Goal: Task Accomplishment & Management: Complete application form

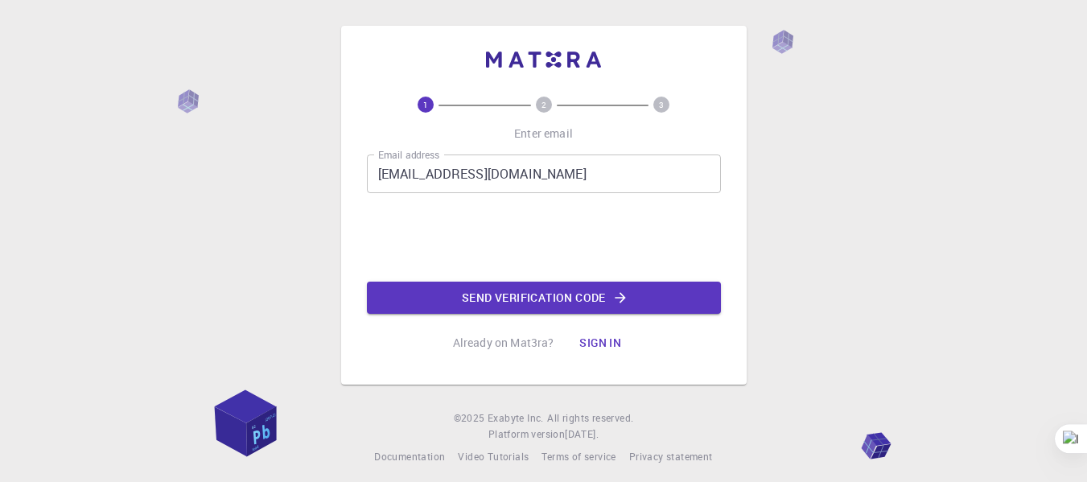
click at [474, 303] on button "Send verification code" at bounding box center [544, 298] width 354 height 32
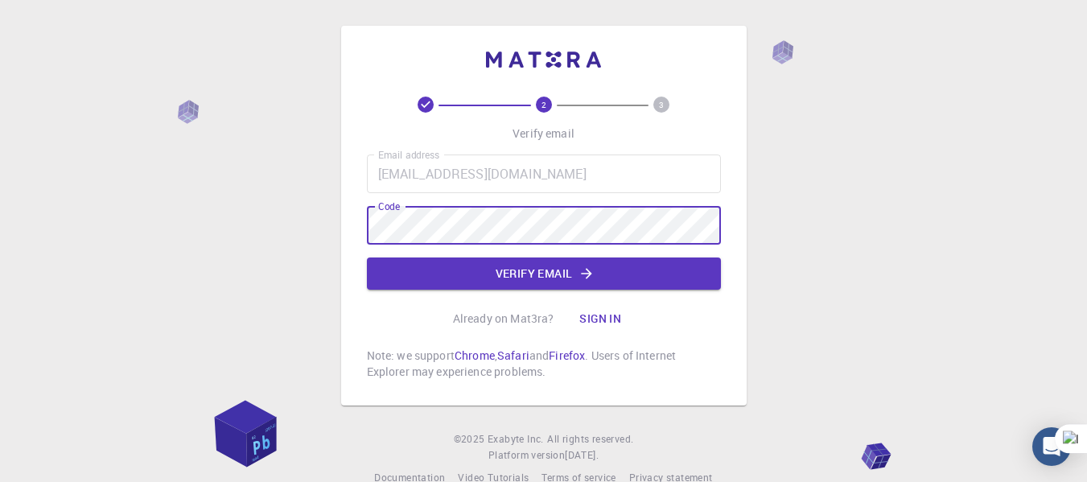
click at [475, 273] on button "Verify email" at bounding box center [544, 274] width 354 height 32
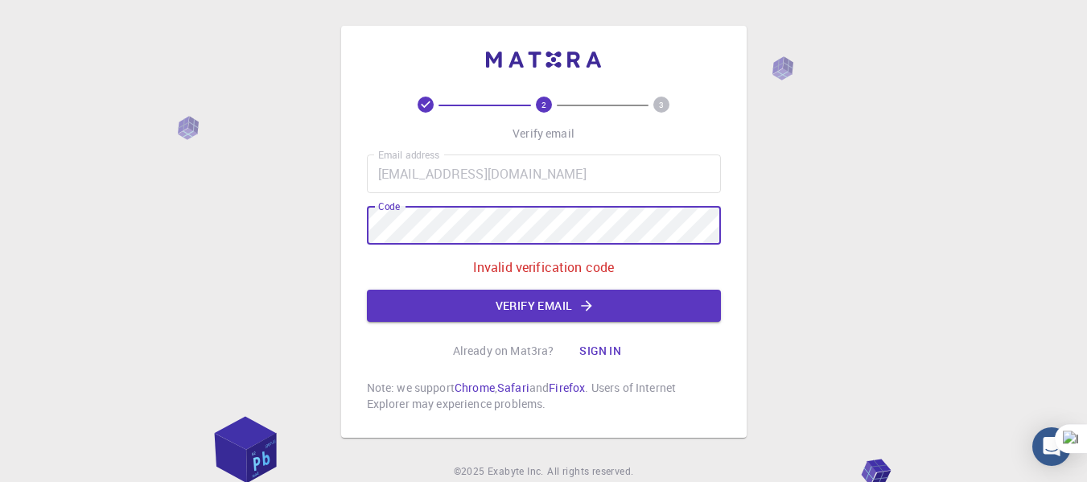
click at [353, 231] on div "2 3 Verify email Email address keyla_ars@outlook.com Email address Code Code In…" at bounding box center [544, 232] width 406 height 412
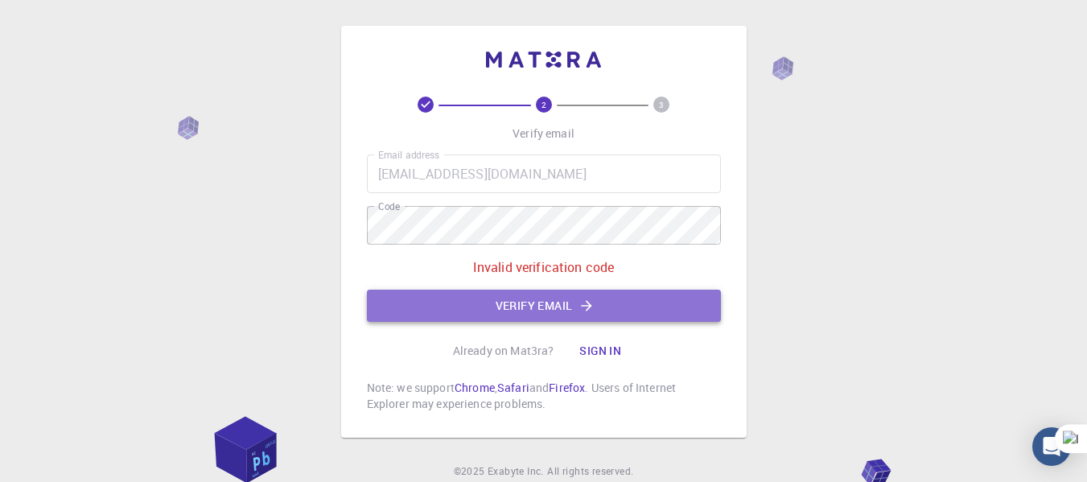
click at [680, 319] on button "Verify email" at bounding box center [544, 306] width 354 height 32
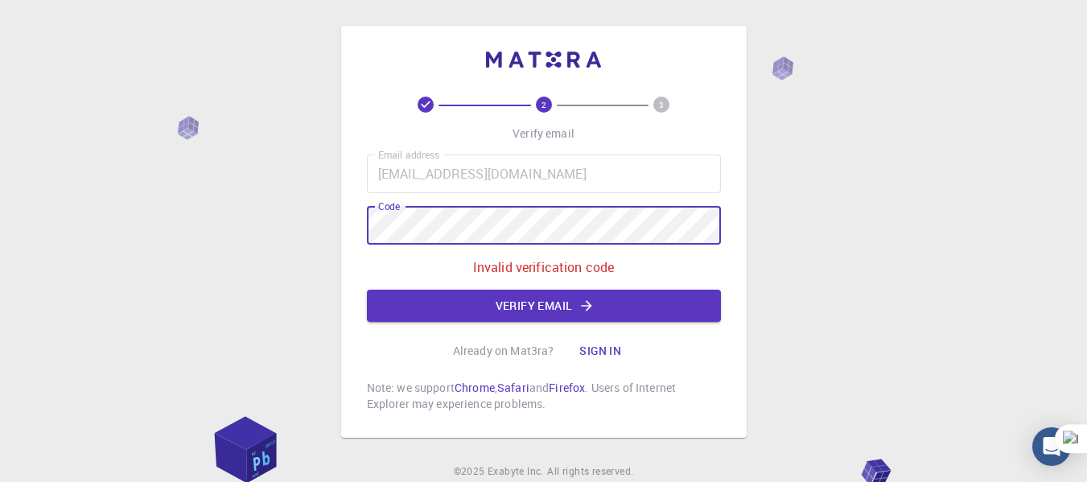
click at [347, 236] on div "2 3 Verify email Email address keyla_ars@outlook.com Email address Code Code In…" at bounding box center [544, 232] width 406 height 412
click at [616, 304] on button "Verify email" at bounding box center [544, 306] width 354 height 32
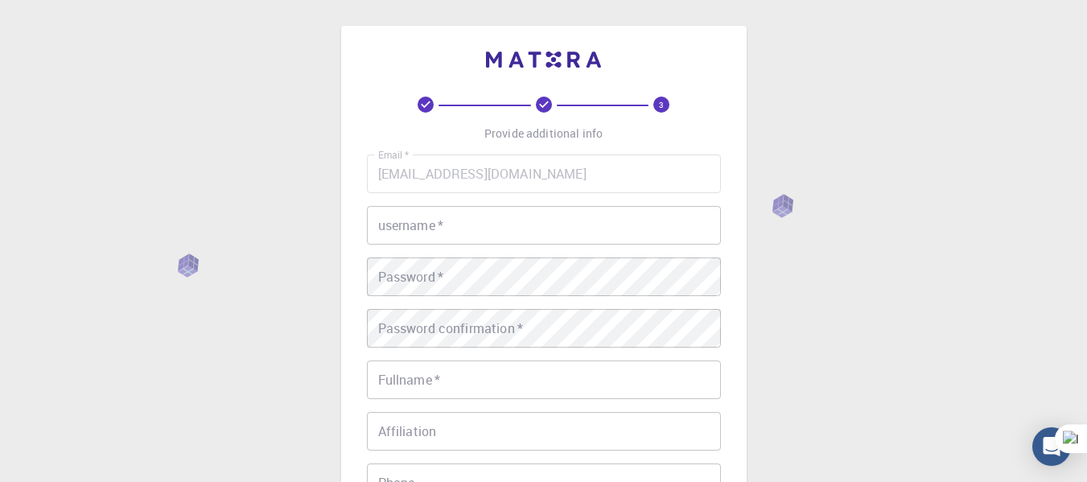
click at [492, 223] on input "username   *" at bounding box center [544, 225] width 354 height 39
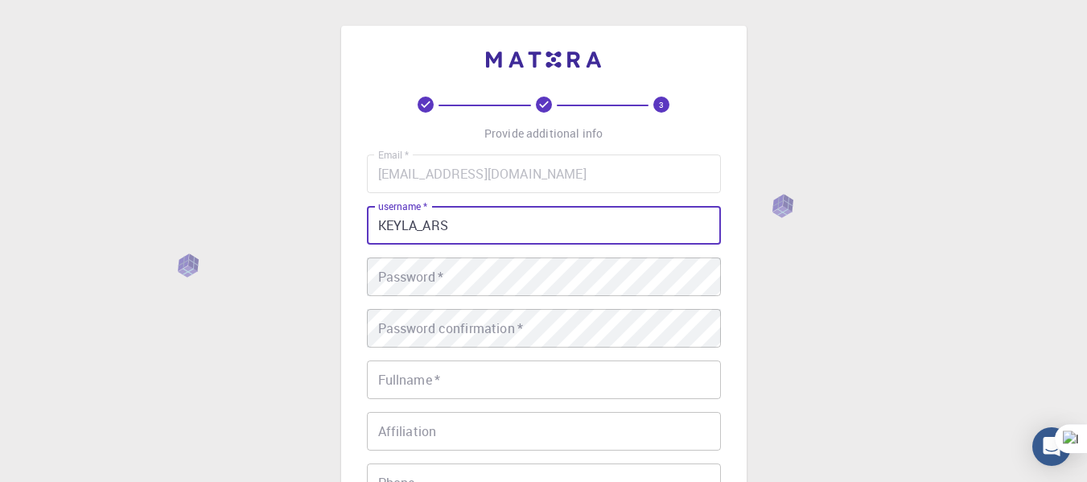
type input "KEYLA_ARS"
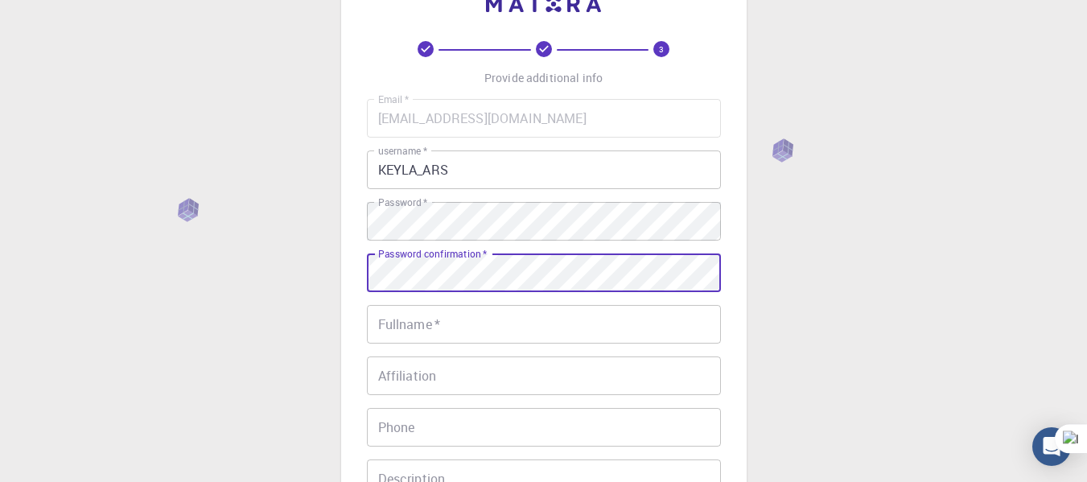
click at [447, 329] on div "Email   * keyla_ars@outlook.com Email   * username   * KEYLA_ARS username   * P…" at bounding box center [544, 320] width 354 height 443
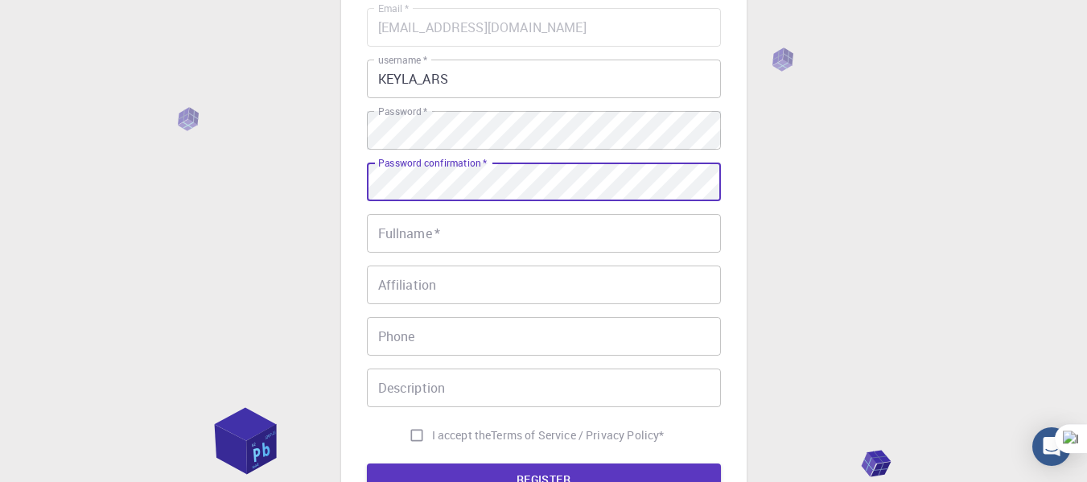
scroll to position [161, 0]
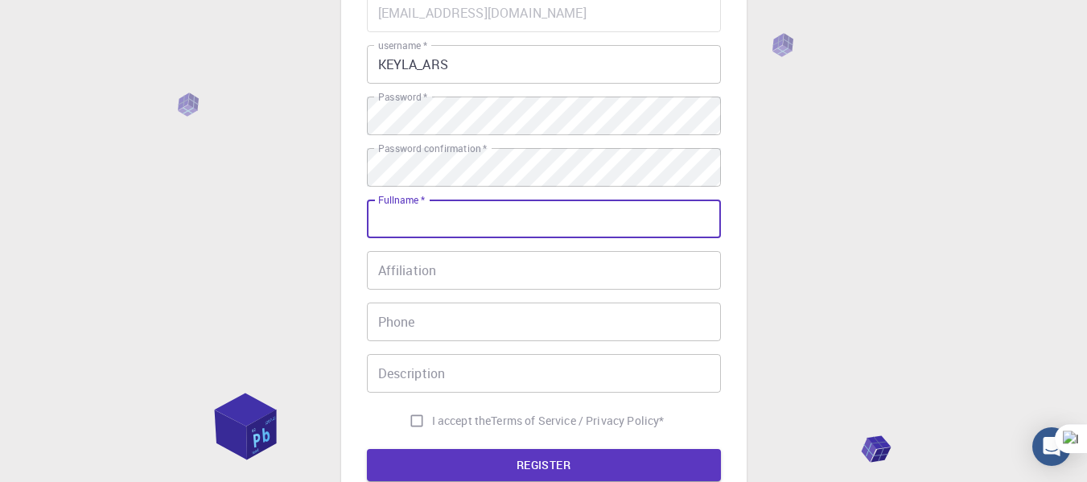
click at [461, 229] on input "Fullname   *" at bounding box center [544, 219] width 354 height 39
type input "[PERSON_NAME]"
type input "947223244"
click at [418, 276] on input "Affiliation" at bounding box center [544, 270] width 354 height 39
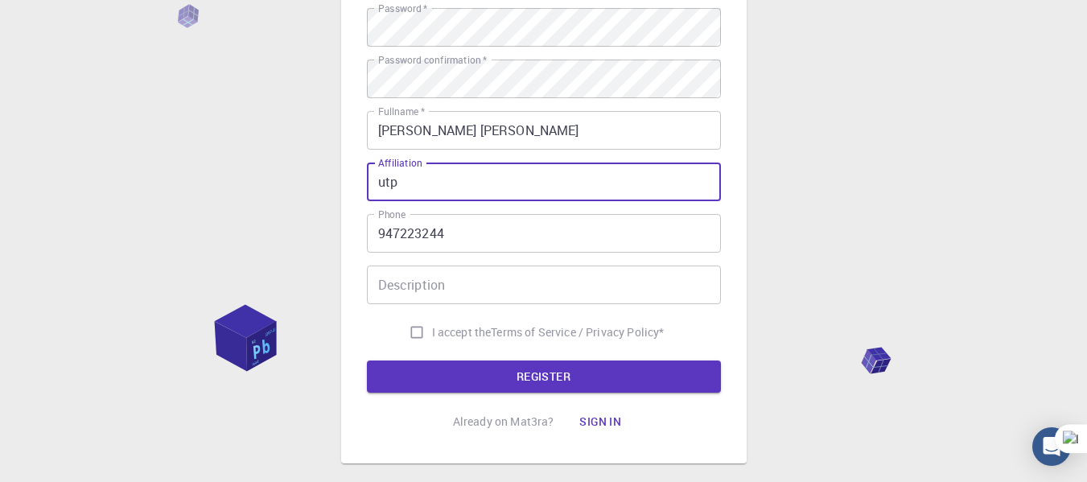
scroll to position [254, 0]
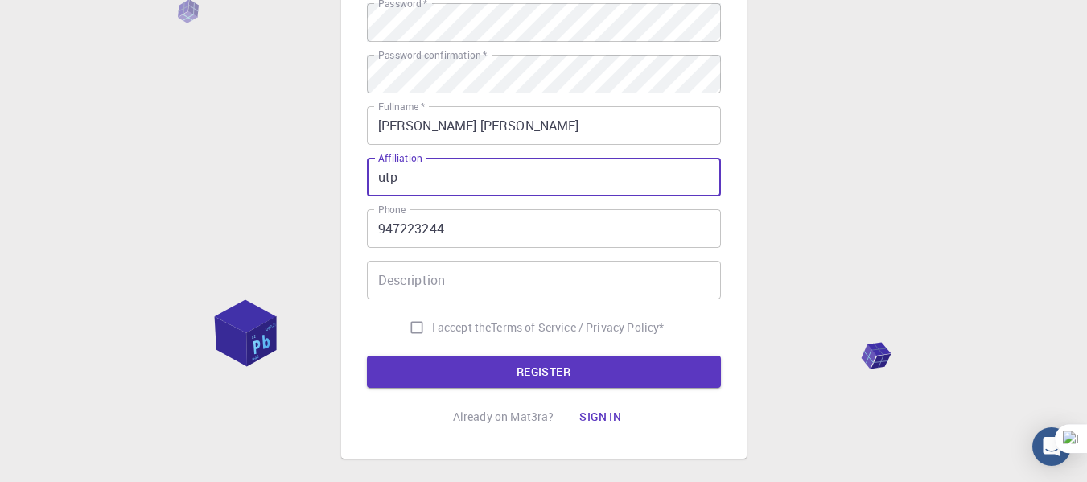
type input "utp"
click at [454, 267] on input "Description" at bounding box center [544, 280] width 354 height 39
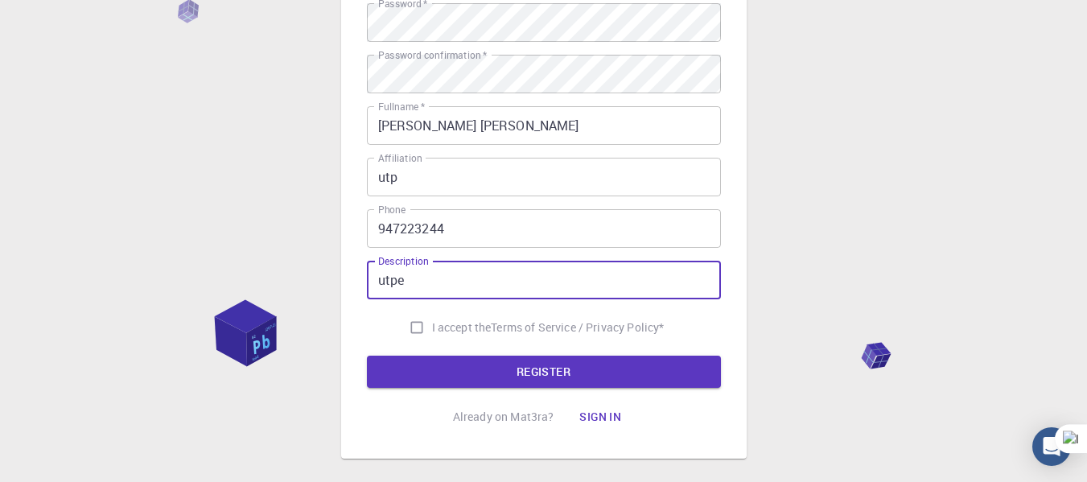
type input "utpe"
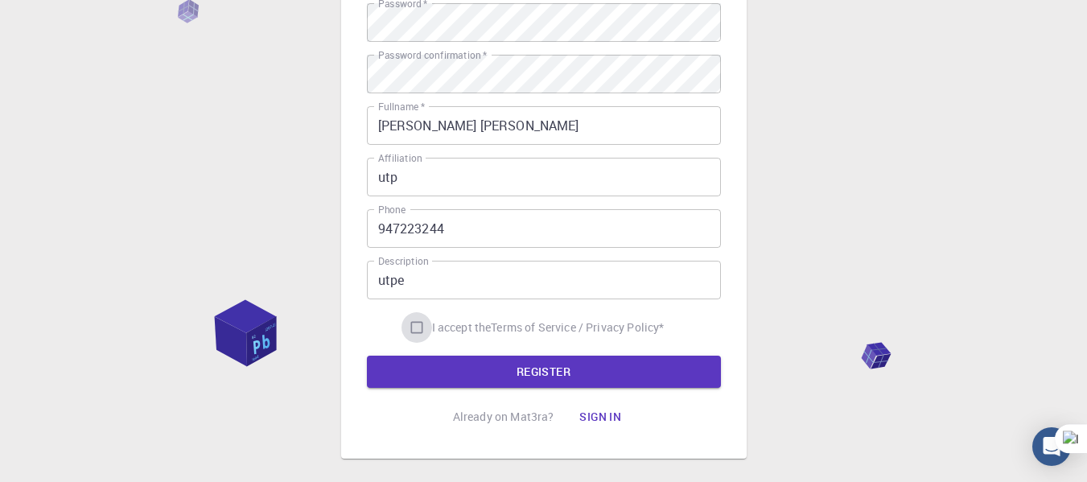
click at [408, 328] on input "I accept the Terms of Service / Privacy Policy *" at bounding box center [417, 327] width 31 height 31
checkbox input "true"
click at [491, 374] on button "REGISTER" at bounding box center [544, 372] width 354 height 32
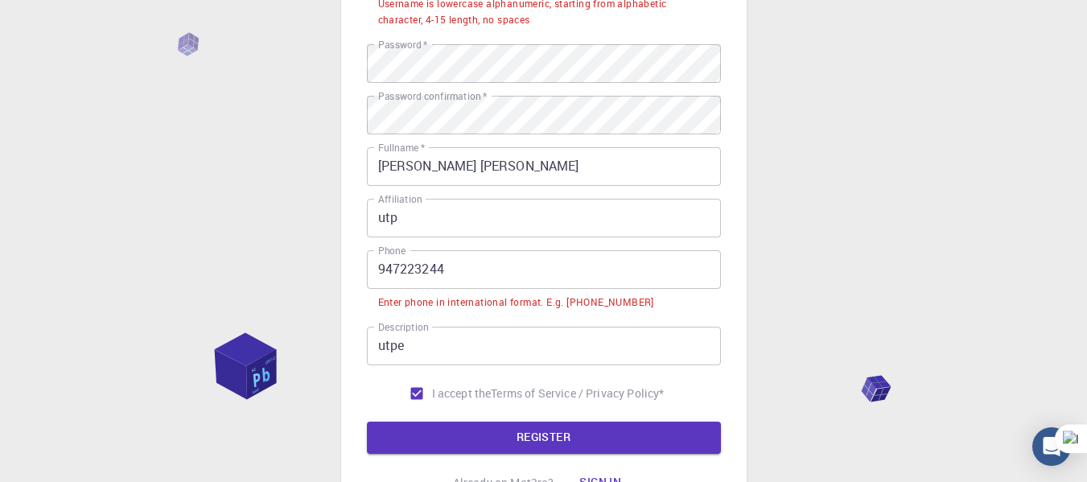
scroll to position [295, 0]
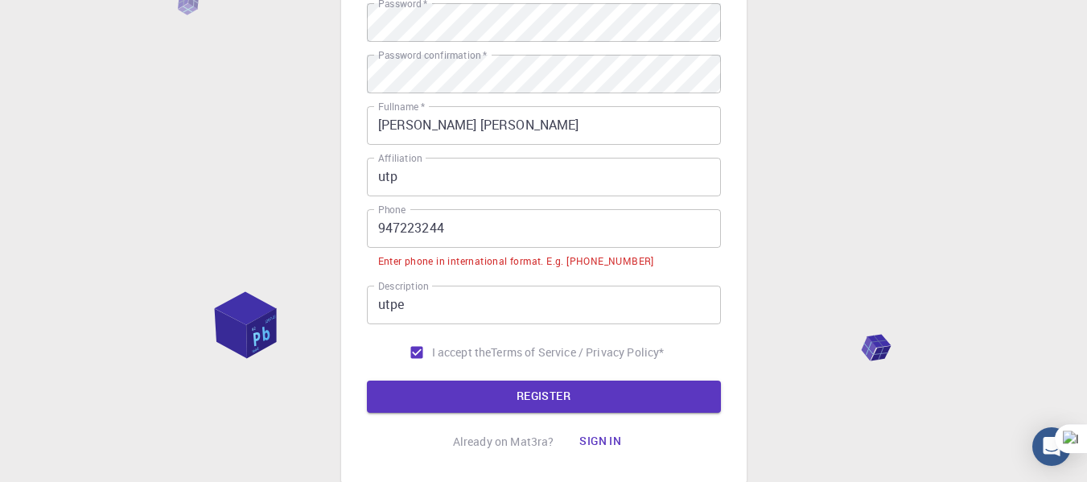
click at [373, 230] on input "947223244" at bounding box center [544, 228] width 354 height 39
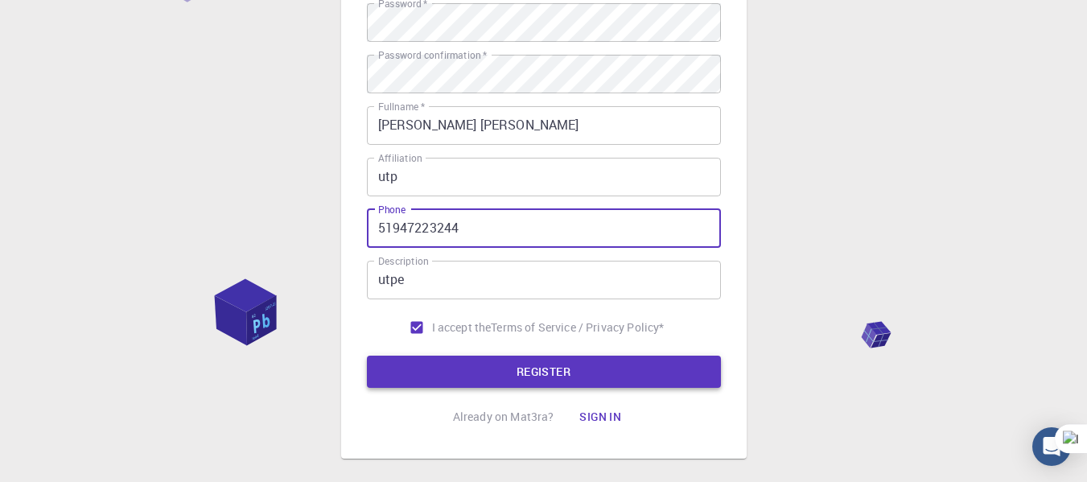
click at [454, 357] on form "Email   * keyla_ars@outlook.com Email   * username   * KEYLA_ARS username   * U…" at bounding box center [544, 123] width 354 height 529
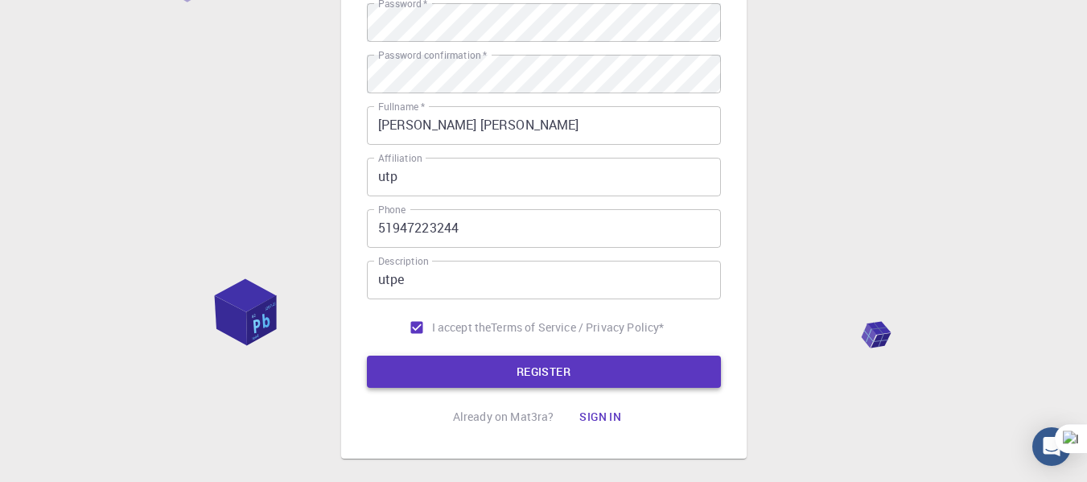
click at [461, 375] on button "REGISTER" at bounding box center [544, 372] width 354 height 32
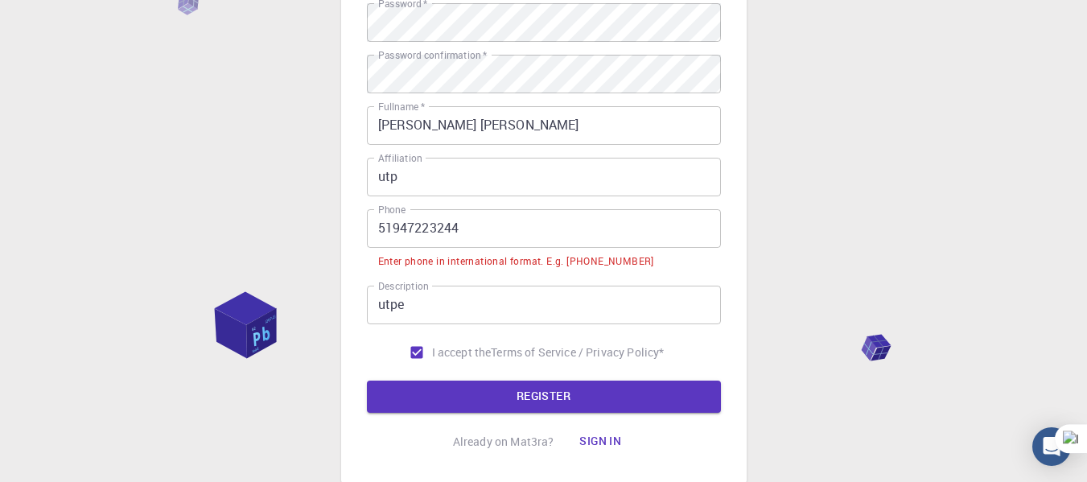
click at [380, 233] on input "51947223244" at bounding box center [544, 228] width 354 height 39
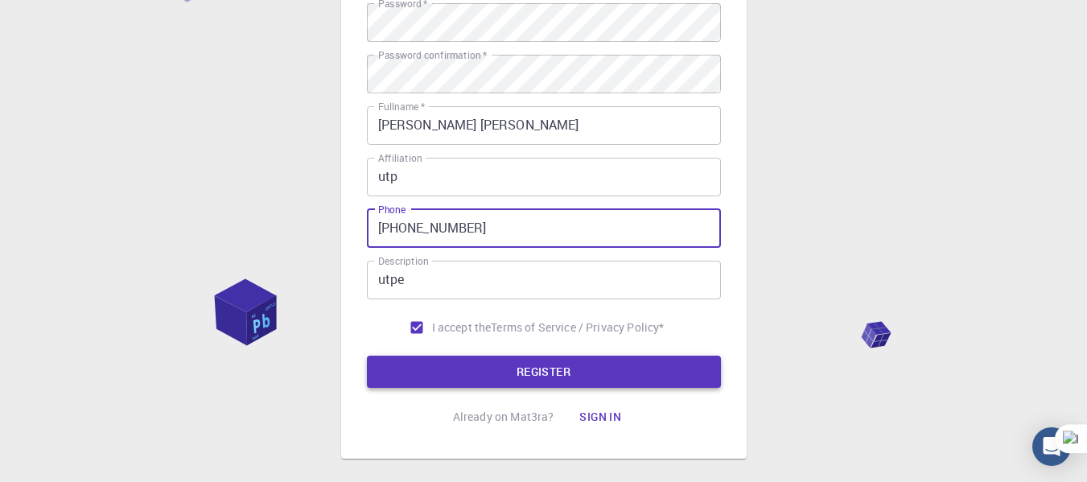
type input "+51947223244"
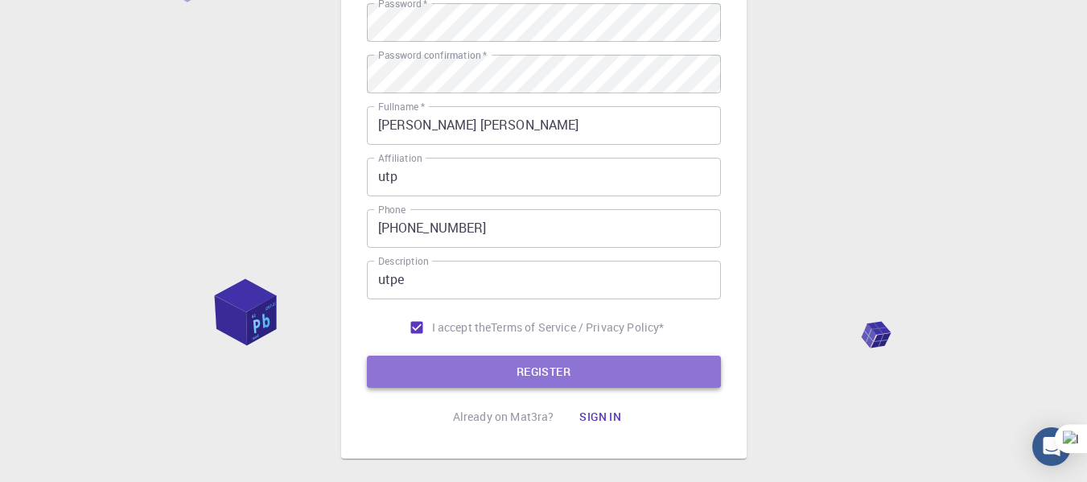
click at [448, 357] on button "REGISTER" at bounding box center [544, 372] width 354 height 32
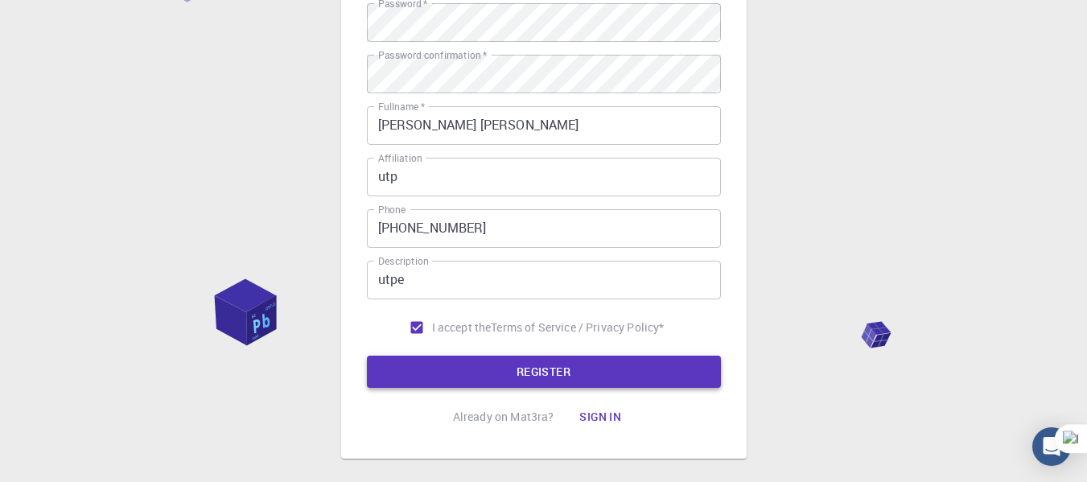
click at [621, 371] on button "REGISTER" at bounding box center [544, 372] width 354 height 32
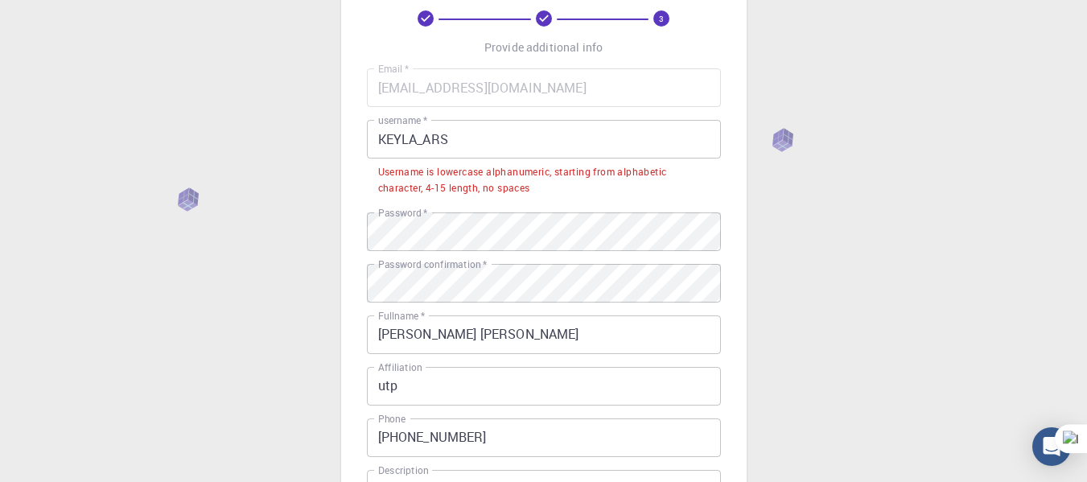
scroll to position [84, 0]
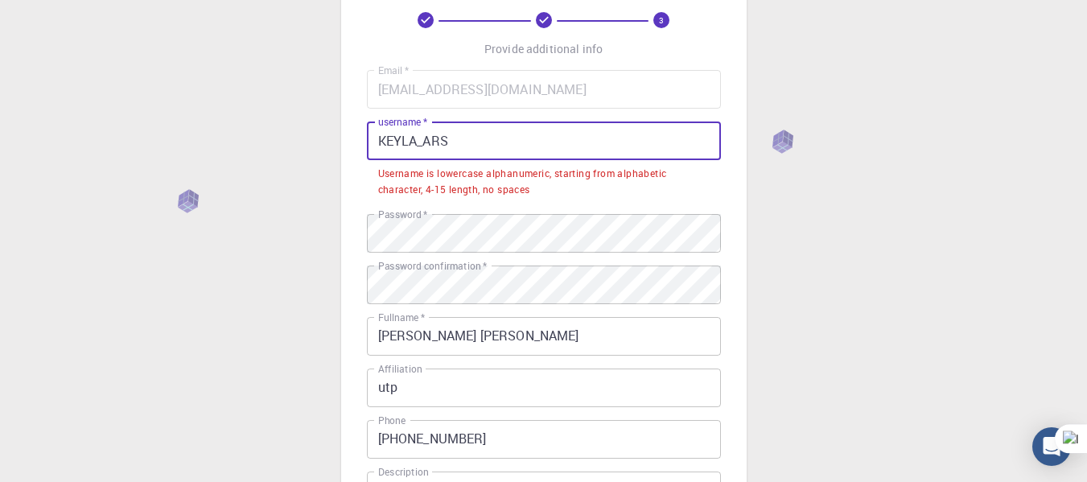
drag, startPoint x: 455, startPoint y: 144, endPoint x: 419, endPoint y: 146, distance: 36.3
click at [419, 146] on input "KEYLA_ARS" at bounding box center [544, 141] width 354 height 39
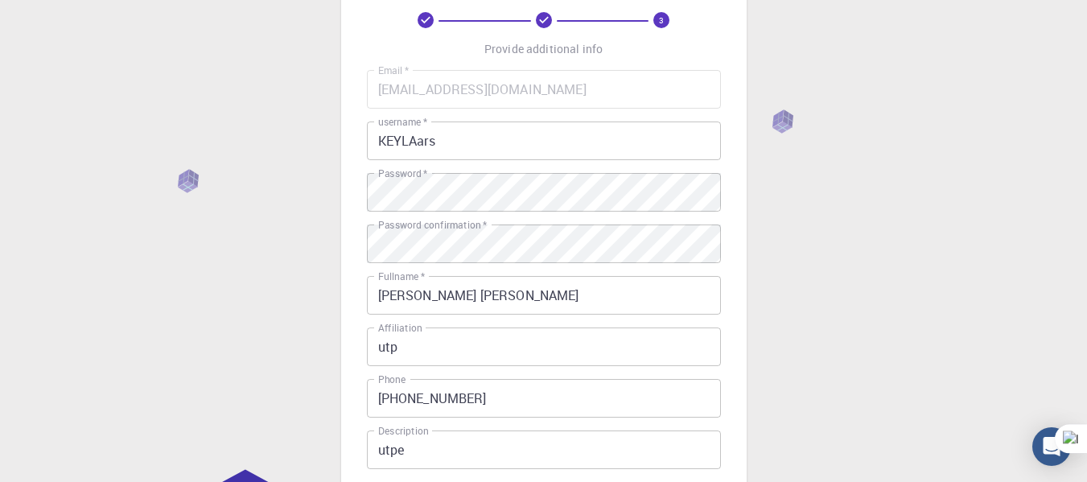
click at [748, 219] on div "3 Provide additional info Email   * keyla_ars@outlook.com Email   * username   …" at bounding box center [543, 325] width 1087 height 819
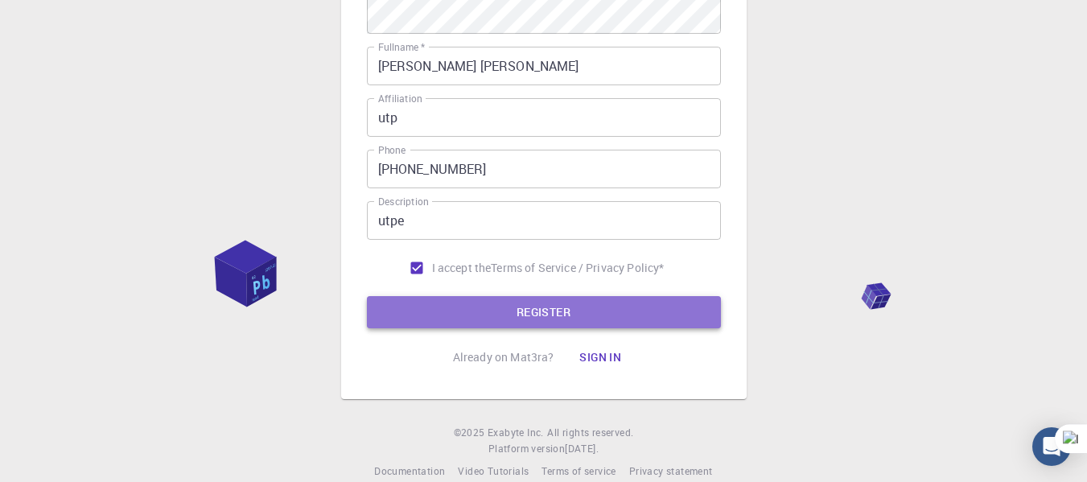
drag, startPoint x: 467, startPoint y: 310, endPoint x: 483, endPoint y: 307, distance: 16.4
click at [466, 310] on button "REGISTER" at bounding box center [544, 312] width 354 height 32
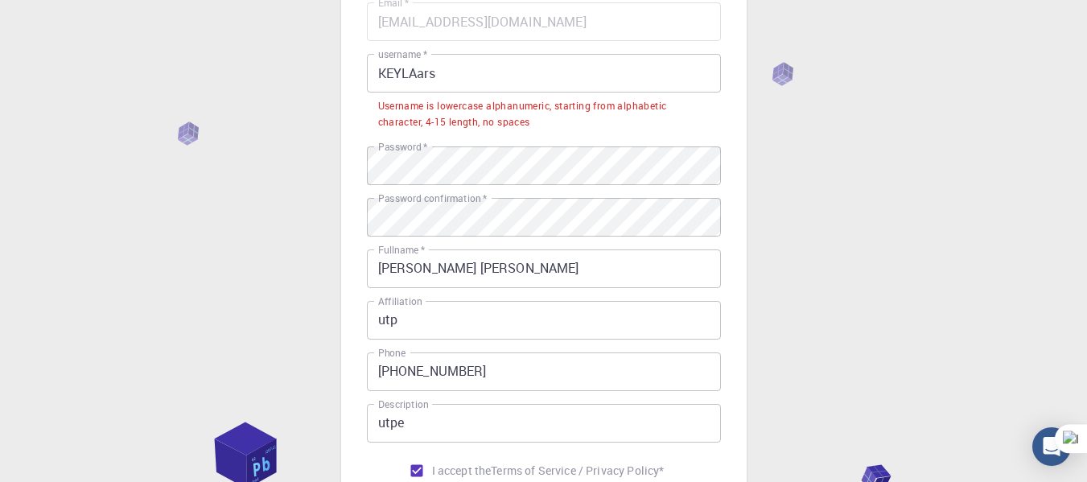
scroll to position [150, 0]
click at [455, 76] on input "KEYLAars" at bounding box center [544, 75] width 354 height 39
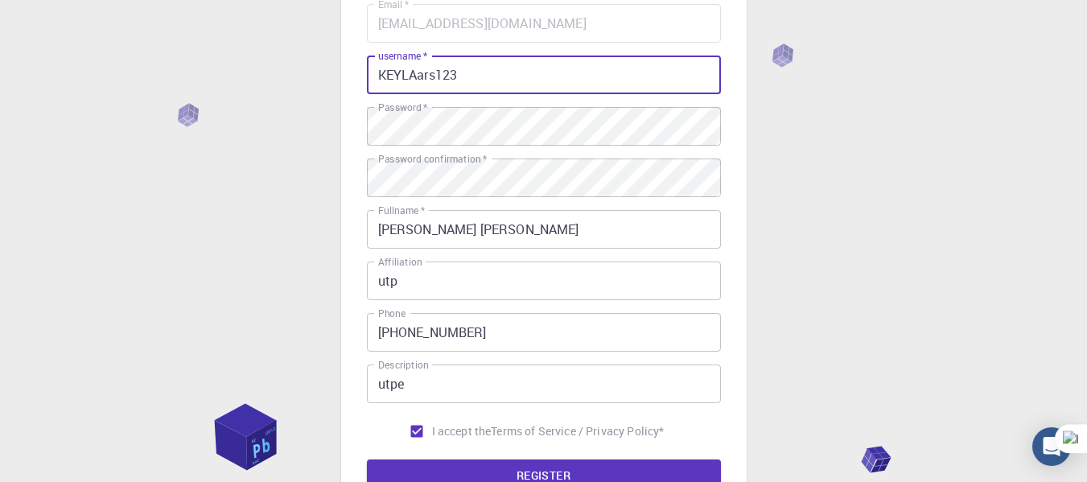
scroll to position [337, 0]
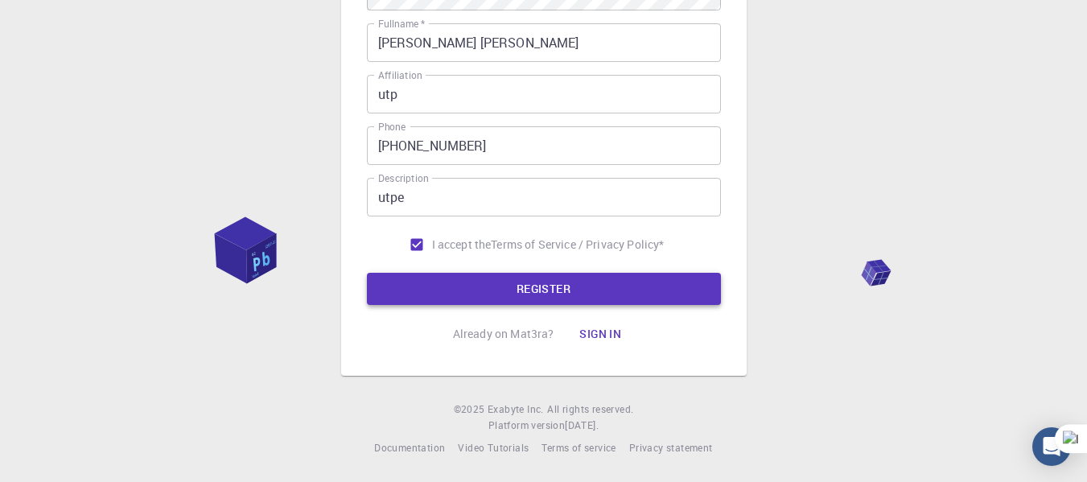
click at [522, 300] on button "REGISTER" at bounding box center [544, 289] width 354 height 32
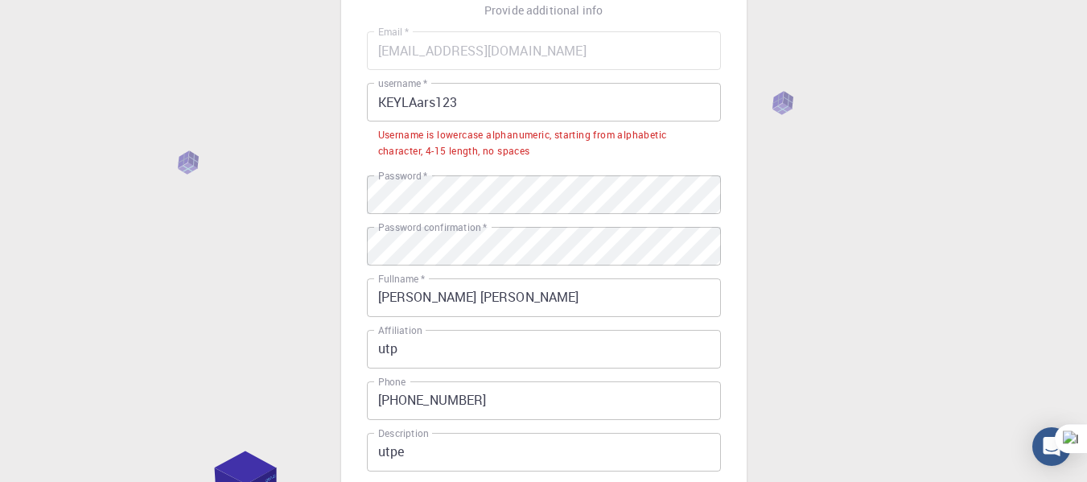
scroll to position [122, 0]
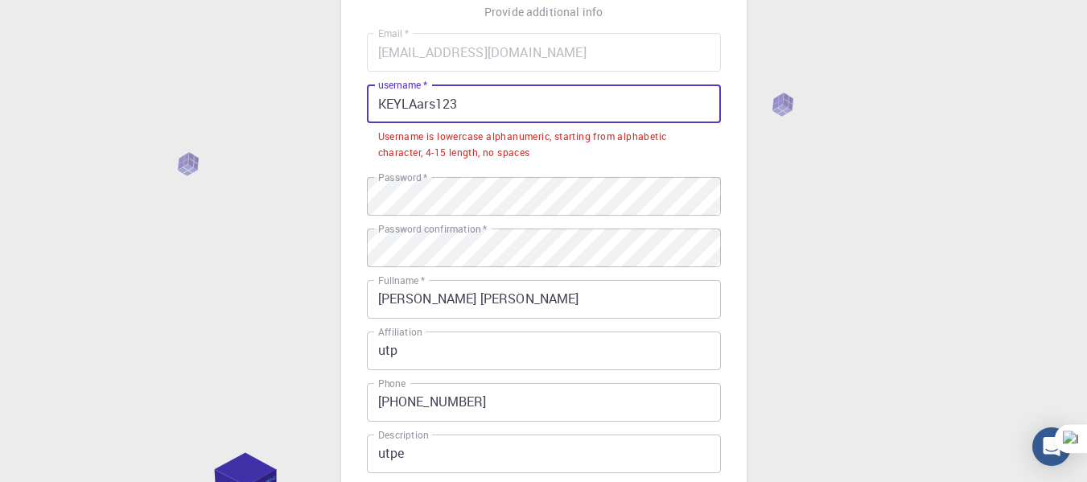
click at [473, 110] on input "KEYLAars123" at bounding box center [544, 103] width 354 height 39
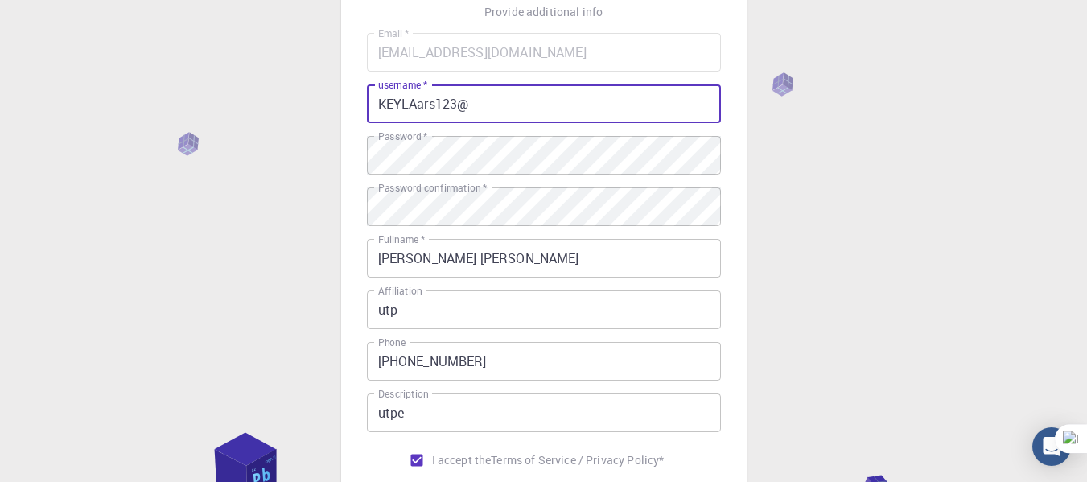
drag, startPoint x: 443, startPoint y: 105, endPoint x: 353, endPoint y: 109, distance: 90.2
click at [353, 109] on div "3 Provide additional info Email   * keyla_ars@outlook.com Email   * username   …" at bounding box center [544, 247] width 406 height 687
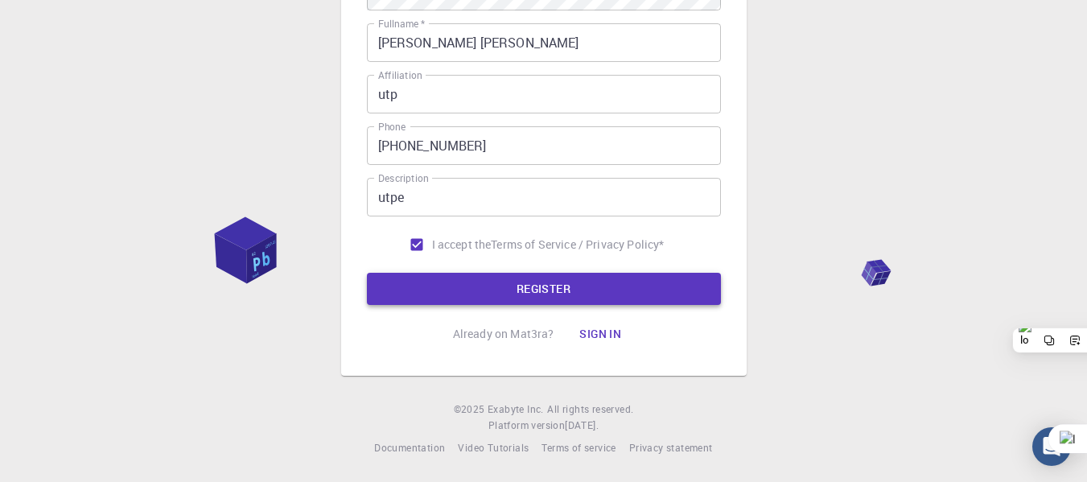
click at [565, 284] on button "REGISTER" at bounding box center [544, 289] width 354 height 32
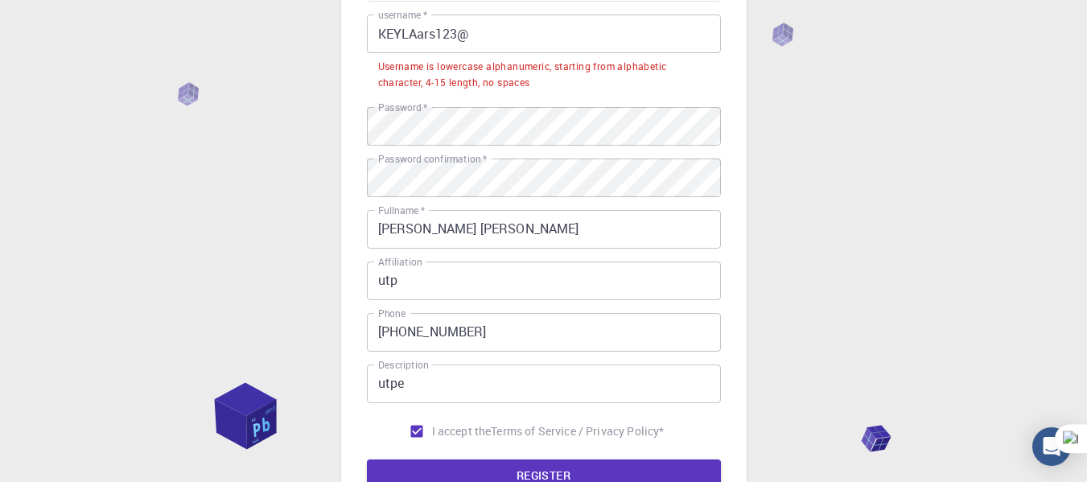
scroll to position [181, 0]
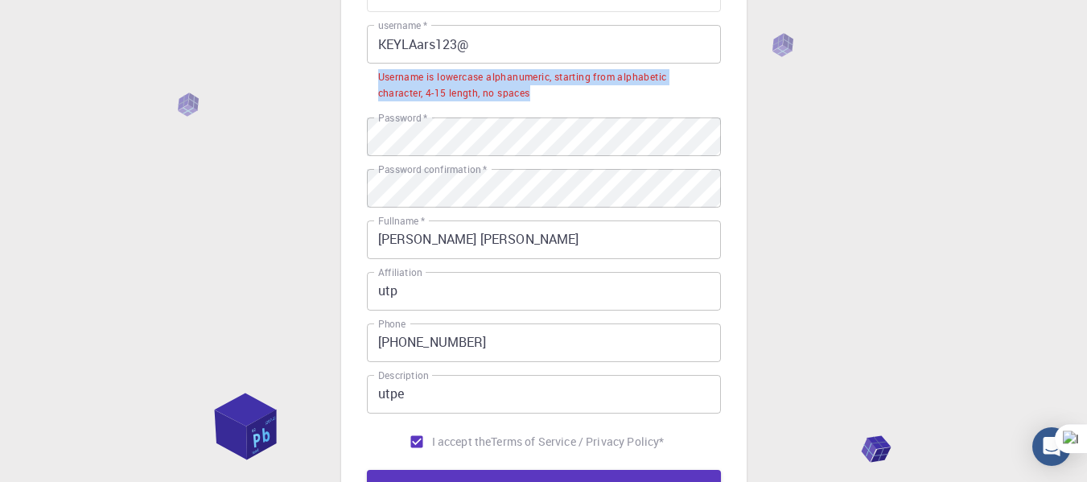
drag, startPoint x: 532, startPoint y: 93, endPoint x: 380, endPoint y: 73, distance: 153.3
click at [380, 73] on div "Username is lowercase alphanumeric, starting from alphabetic character, 4-15 le…" at bounding box center [544, 85] width 332 height 32
copy div "Username is lowercase alphanumeric, starting from alphabetic character, 4-15 le…"
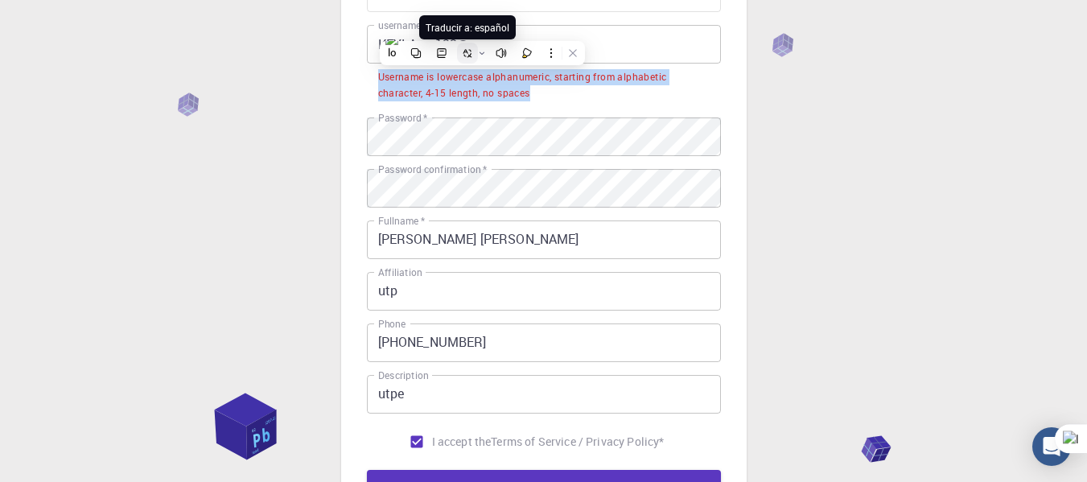
click at [468, 59] on button at bounding box center [467, 53] width 21 height 21
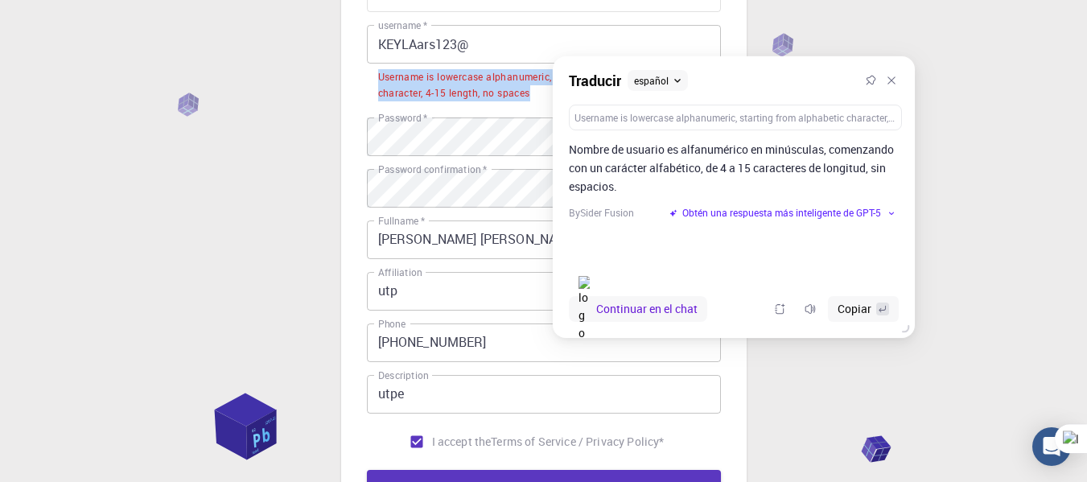
drag, startPoint x: 623, startPoint y: 37, endPoint x: 797, endPoint y: 77, distance: 178.4
click at [797, 77] on div "Traducir español" at bounding box center [734, 80] width 362 height 48
click at [888, 84] on icon at bounding box center [892, 80] width 11 height 11
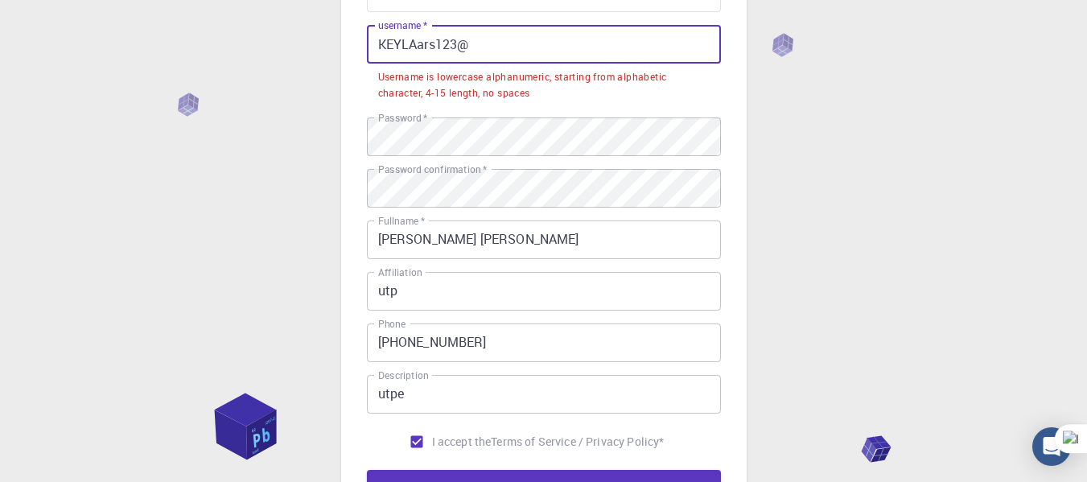
drag, startPoint x: 468, startPoint y: 43, endPoint x: 307, endPoint y: 58, distance: 160.8
click at [307, 58] on div "3 Provide additional info Email   * keyla_ars@outlook.com Email   * username   …" at bounding box center [543, 249] width 1087 height 860
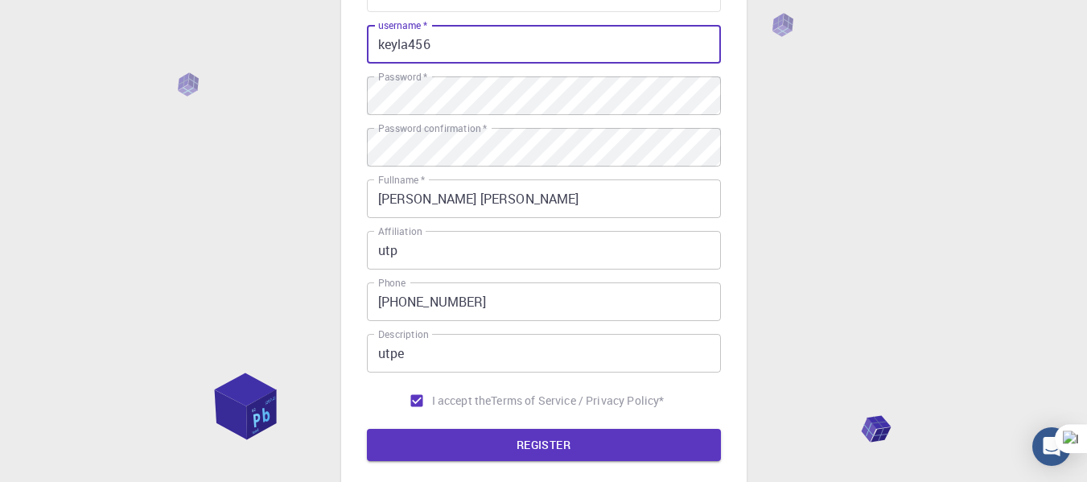
drag, startPoint x: 463, startPoint y: 46, endPoint x: 373, endPoint y: 51, distance: 90.3
click at [373, 50] on input "keyla456" at bounding box center [544, 44] width 354 height 39
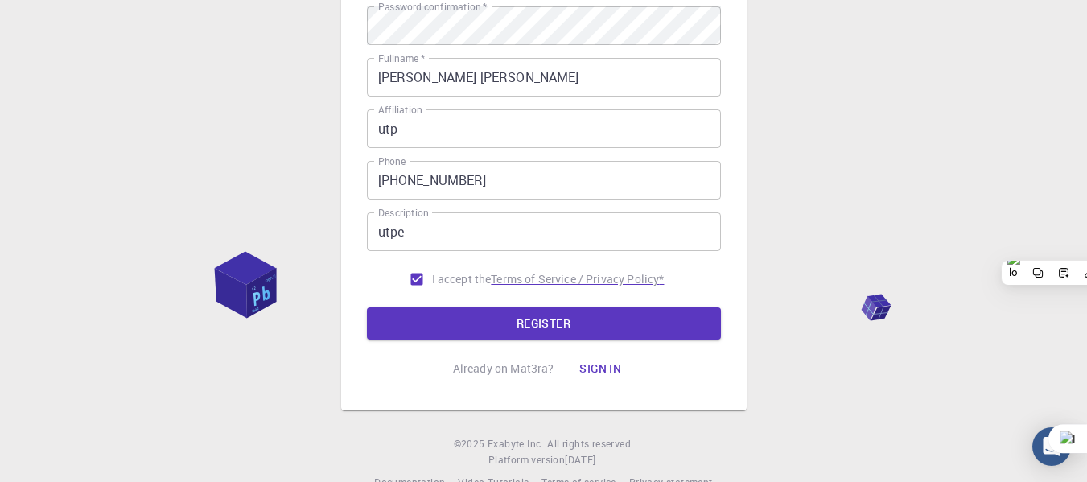
scroll to position [304, 0]
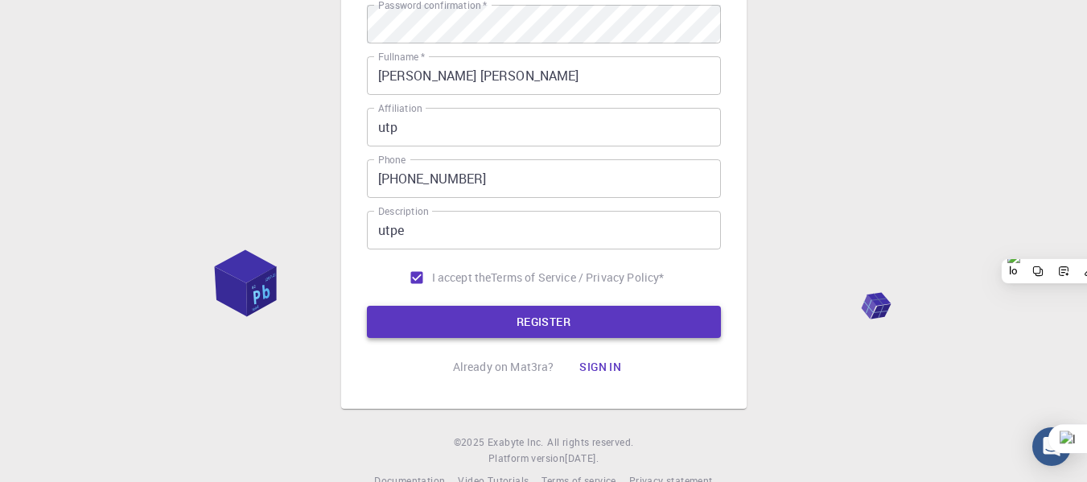
type input "keyla456"
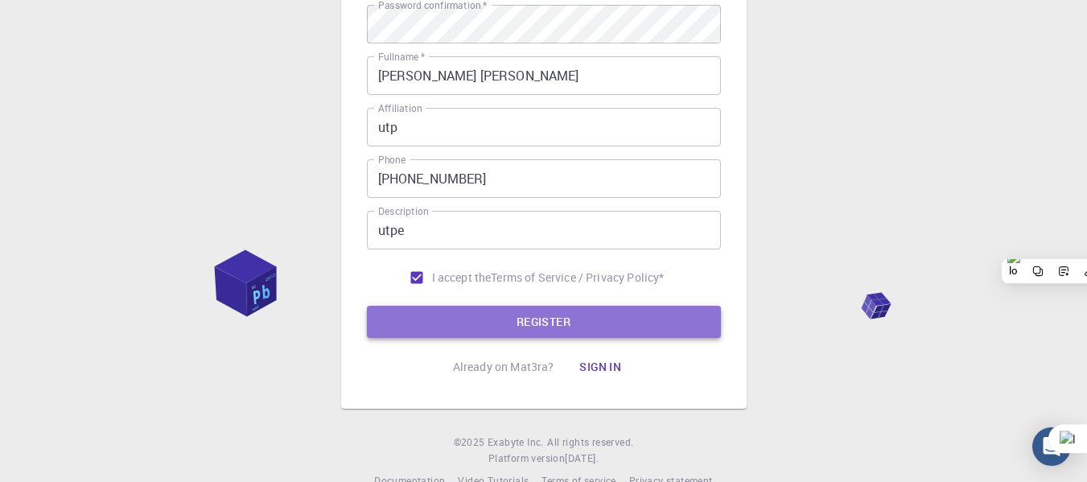
click at [528, 325] on button "REGISTER" at bounding box center [544, 322] width 354 height 32
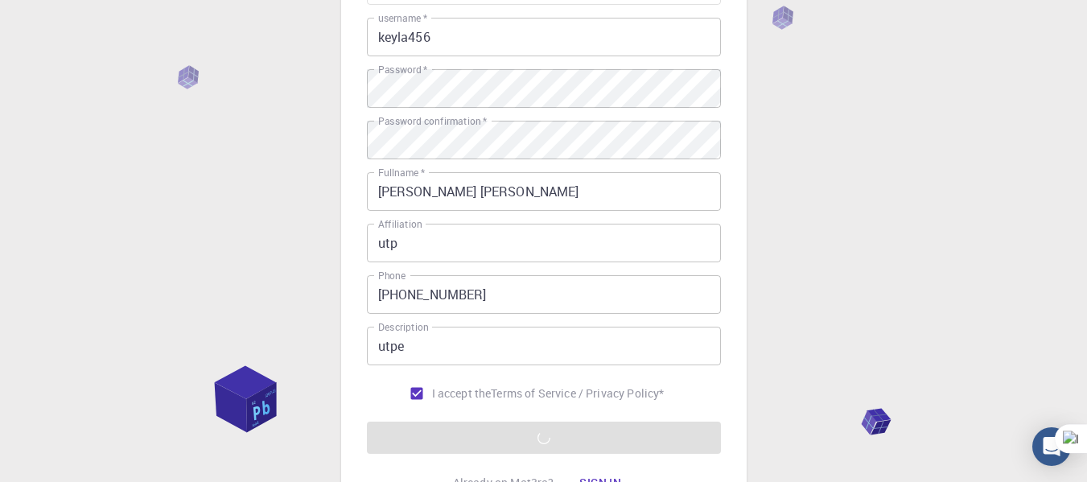
scroll to position [181, 0]
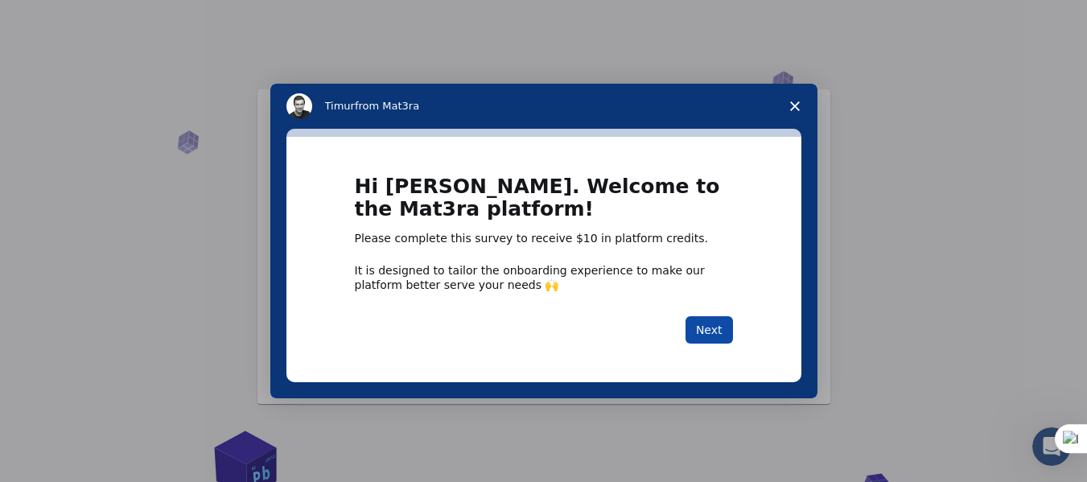
click at [707, 330] on button "Next" at bounding box center [709, 329] width 47 height 27
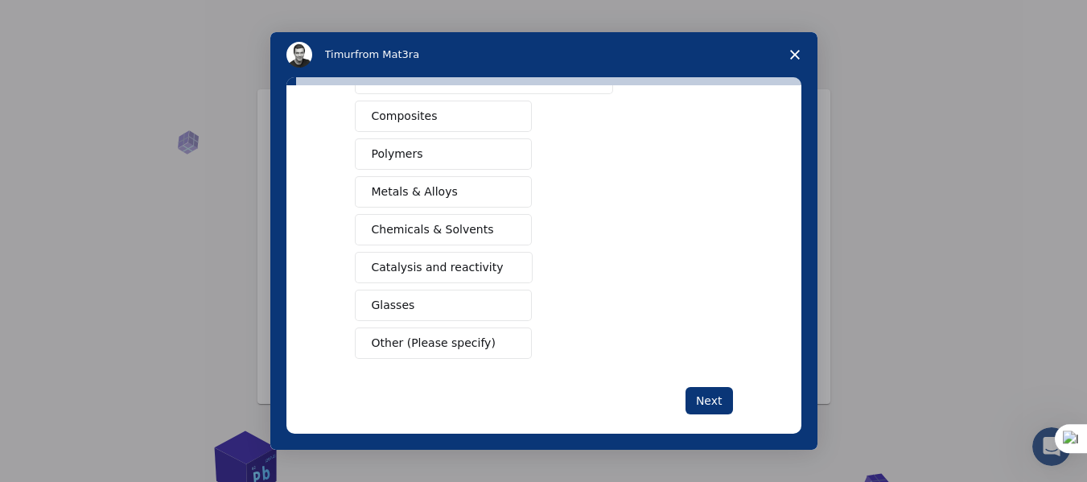
scroll to position [278, 0]
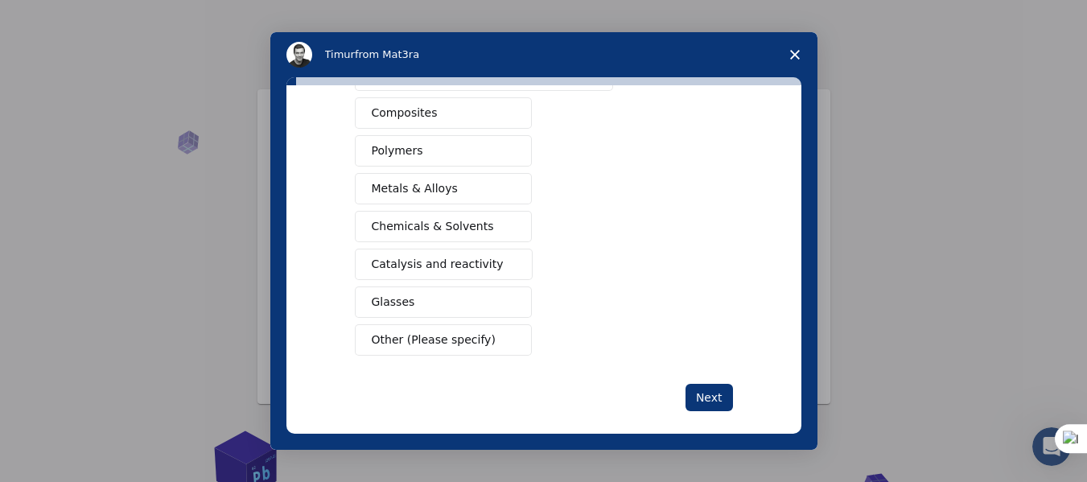
click at [451, 297] on button "Glasses" at bounding box center [443, 301] width 177 height 31
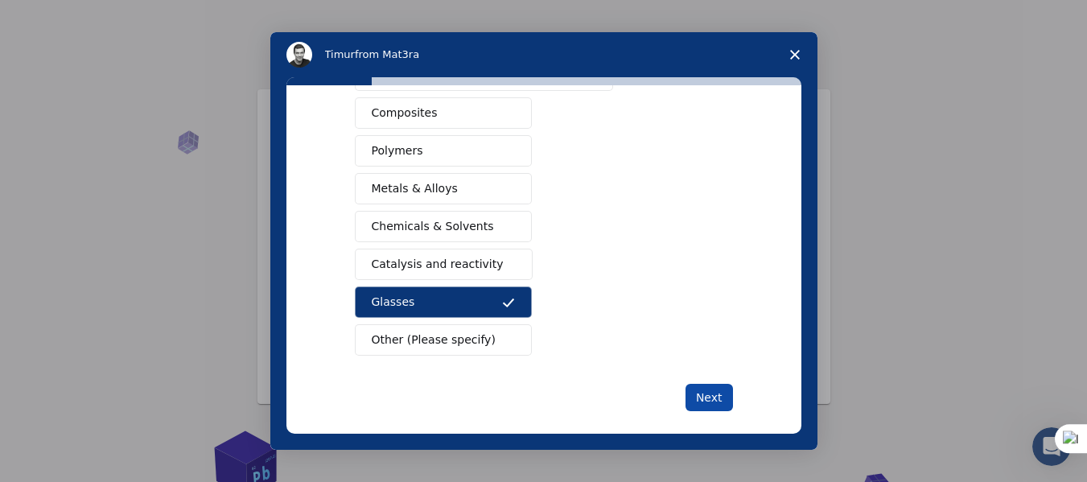
click at [701, 396] on button "Next" at bounding box center [709, 397] width 47 height 27
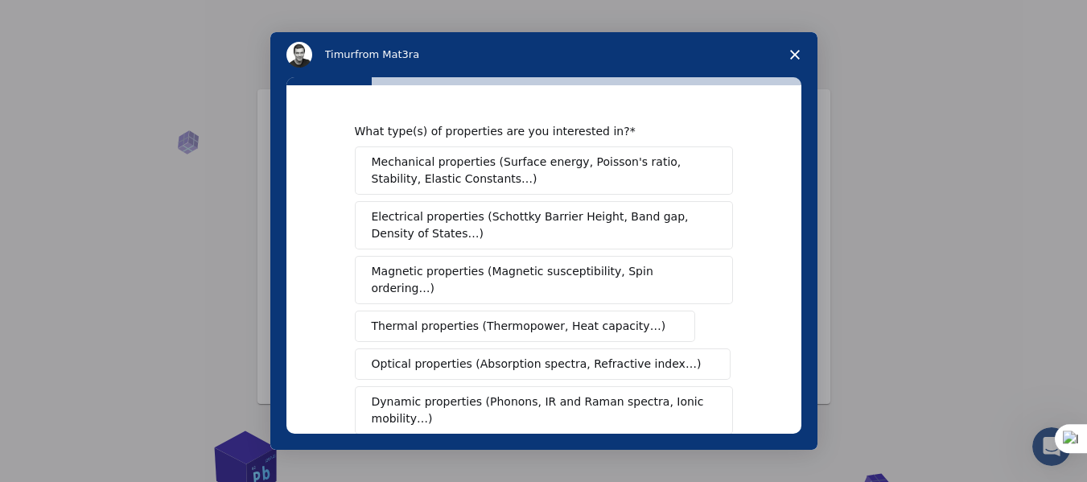
click at [460, 229] on span "Electrical properties (Schottky Barrier Height, Band gap, Density of States…)" at bounding box center [539, 225] width 335 height 34
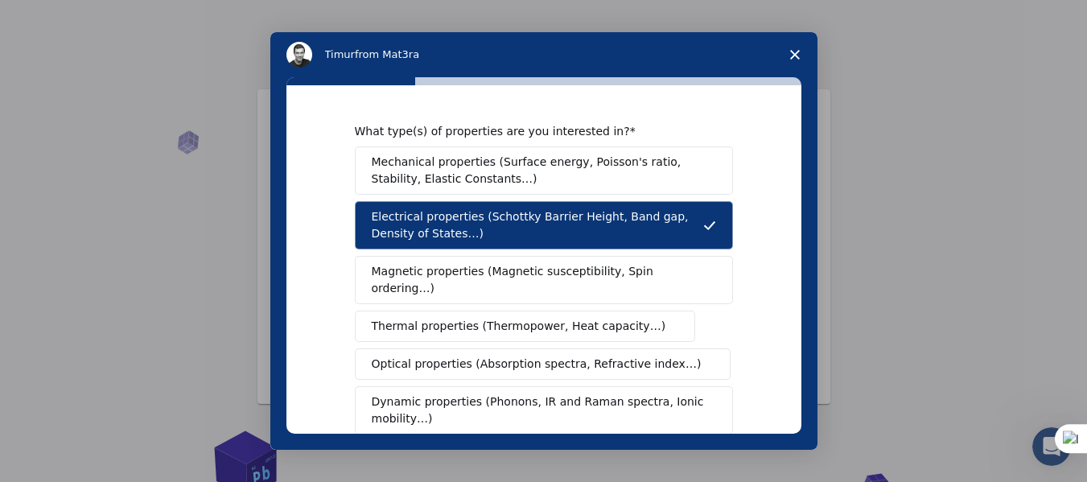
click at [805, 227] on div "What type(s) of properties are you interested in? Mechanical properties (Surfac…" at bounding box center [543, 263] width 547 height 373
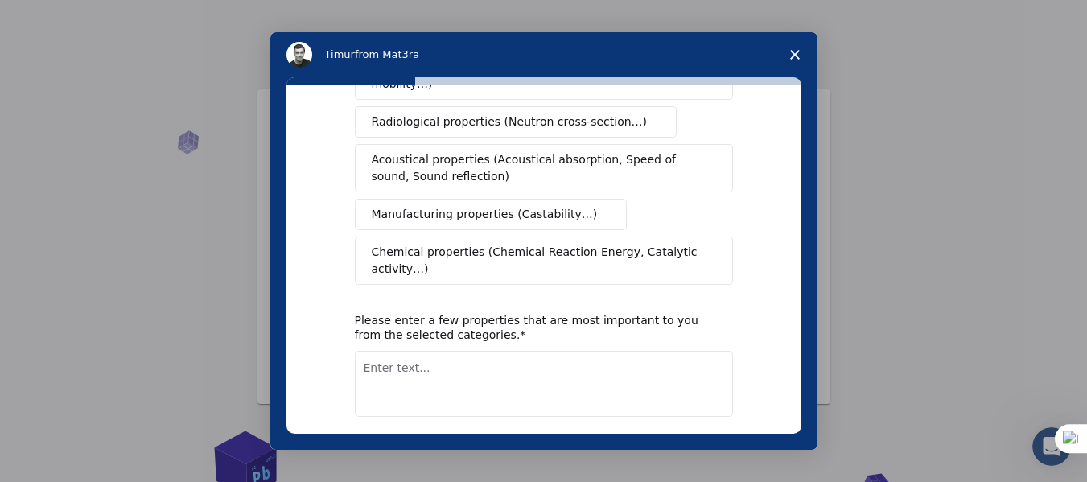
scroll to position [348, 0]
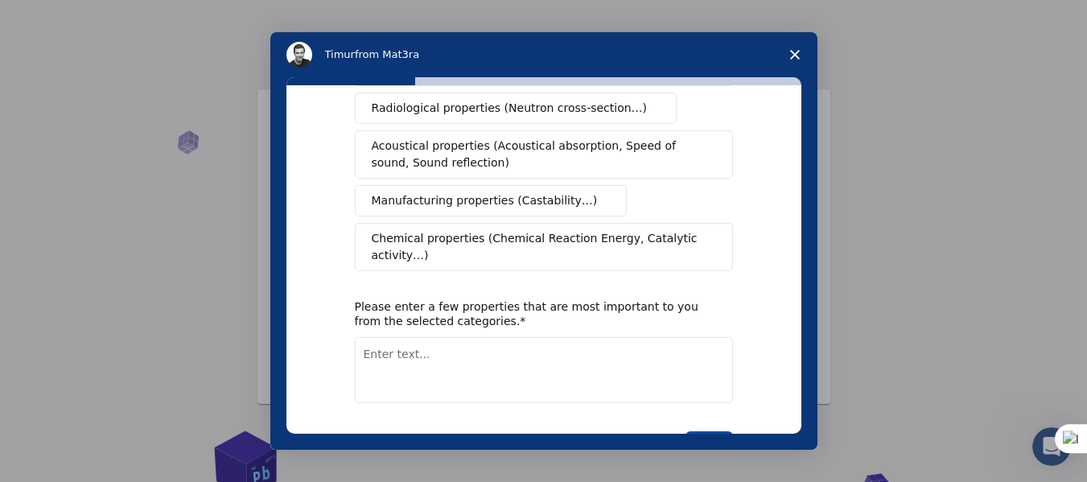
click at [696, 431] on button "Next" at bounding box center [709, 444] width 47 height 27
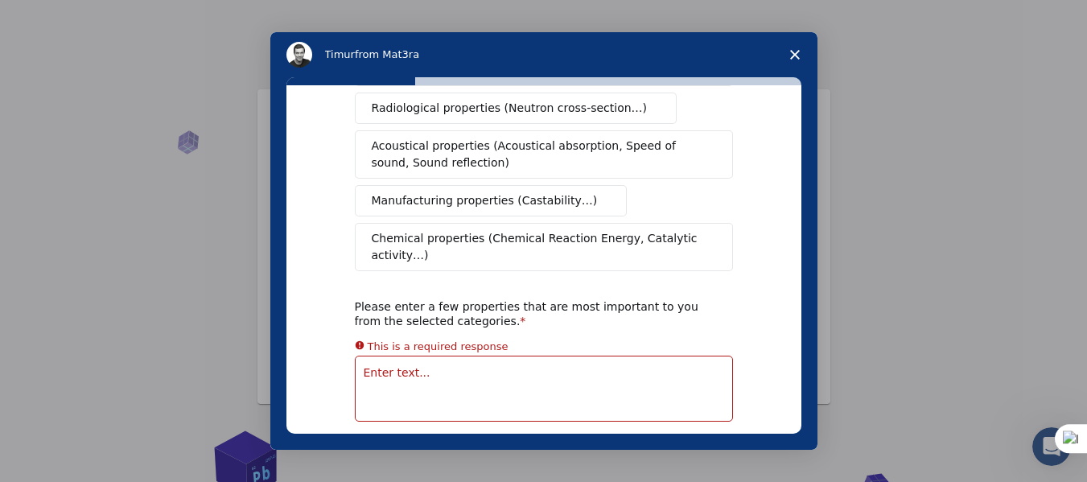
click at [597, 356] on textarea "Enter text..." at bounding box center [544, 389] width 378 height 66
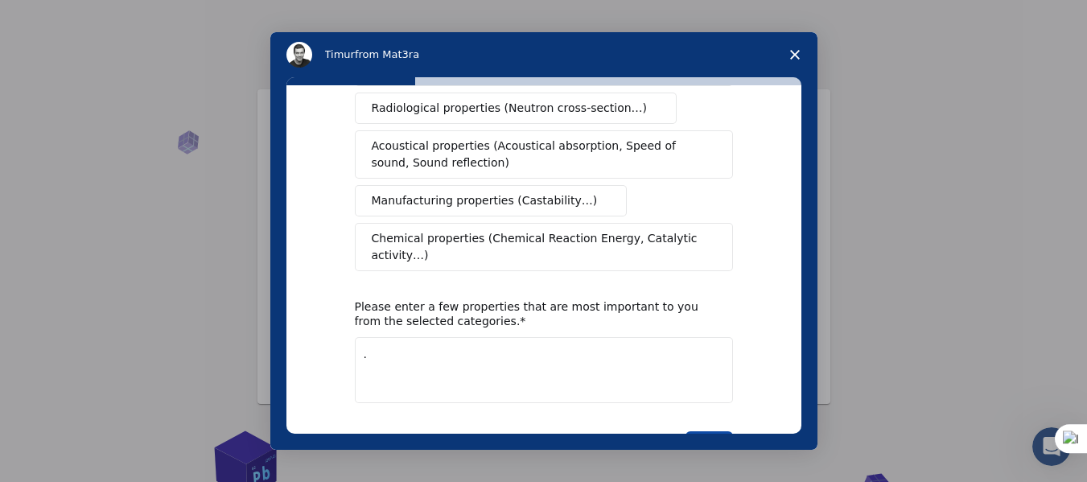
type textarea "."
click at [710, 431] on button "Next" at bounding box center [709, 444] width 47 height 27
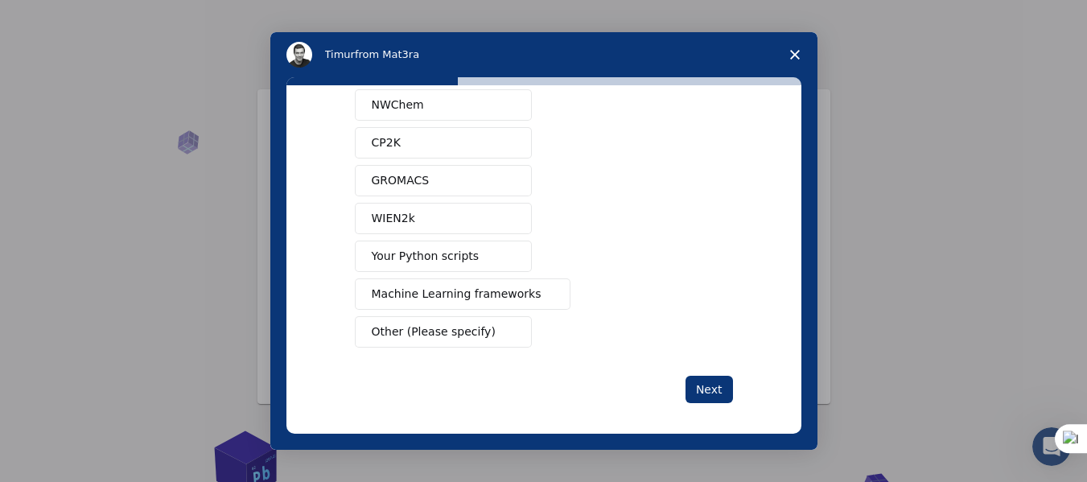
scroll to position [179, 0]
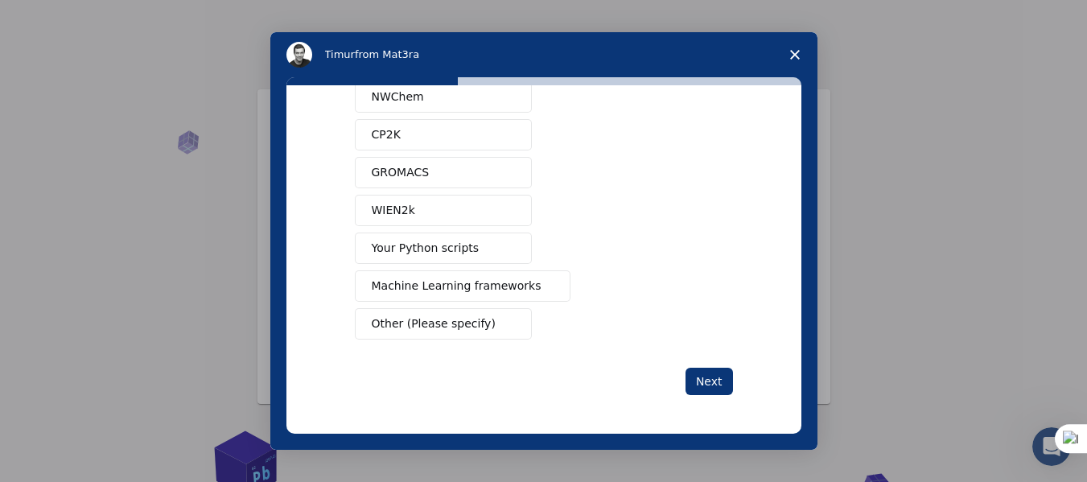
click at [449, 319] on span "Other (Please specify)" at bounding box center [434, 323] width 124 height 17
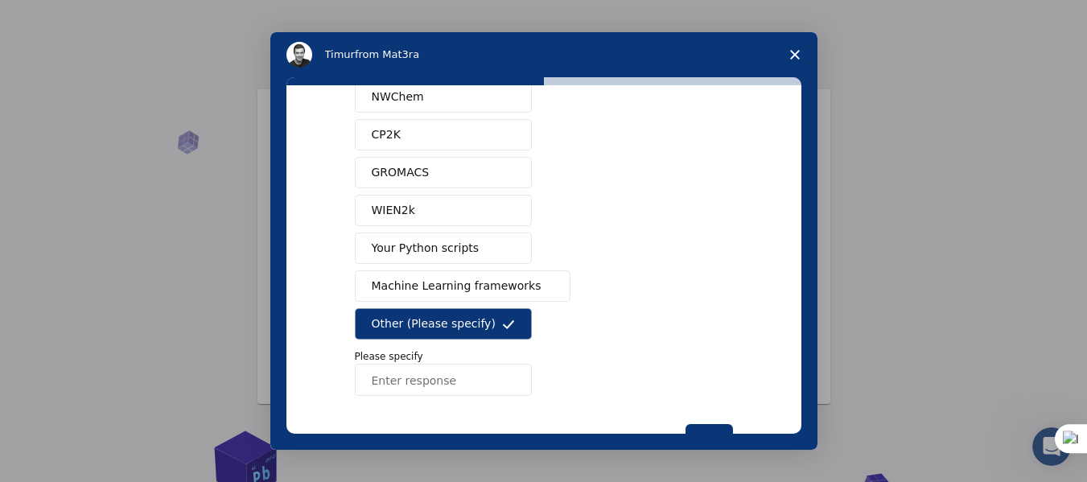
click at [420, 382] on input "Enter response" at bounding box center [443, 380] width 177 height 32
type input "simulador arena"
drag, startPoint x: 791, startPoint y: 385, endPoint x: 789, endPoint y: 406, distance: 21.1
click at [789, 406] on div "What software applications are you using? Quantum ESPRESSO VASP LAMMPS NWChem C…" at bounding box center [543, 263] width 547 height 373
click at [711, 431] on button "Next" at bounding box center [709, 437] width 47 height 27
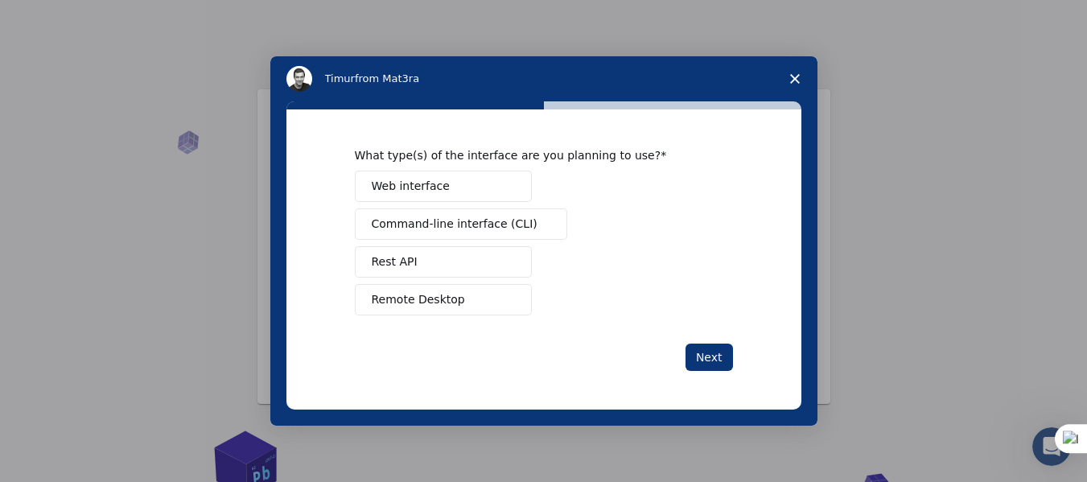
scroll to position [0, 0]
drag, startPoint x: 799, startPoint y: 377, endPoint x: 797, endPoint y: 391, distance: 14.7
click at [797, 391] on div "What type(s) of the interface are you planning to use? Web interface Command-li…" at bounding box center [543, 259] width 515 height 300
click at [513, 303] on span "Intercom messenger" at bounding box center [508, 300] width 13 height 13
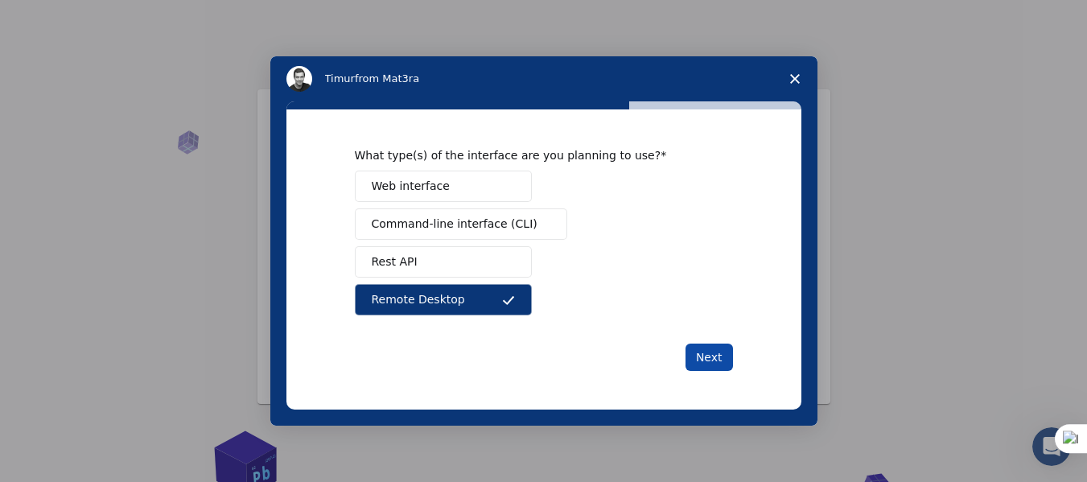
click at [697, 351] on button "Next" at bounding box center [709, 357] width 47 height 27
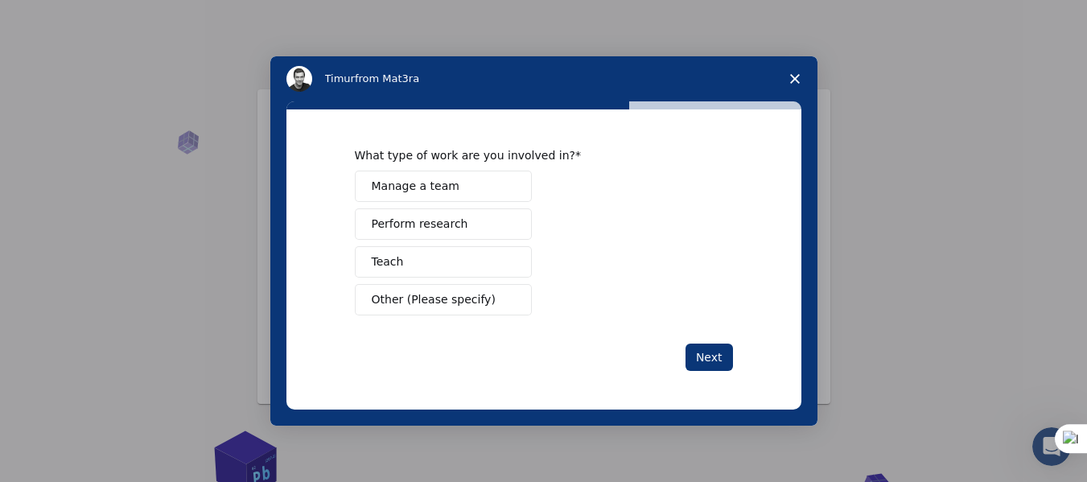
click at [472, 184] on button "Manage a team" at bounding box center [443, 186] width 177 height 31
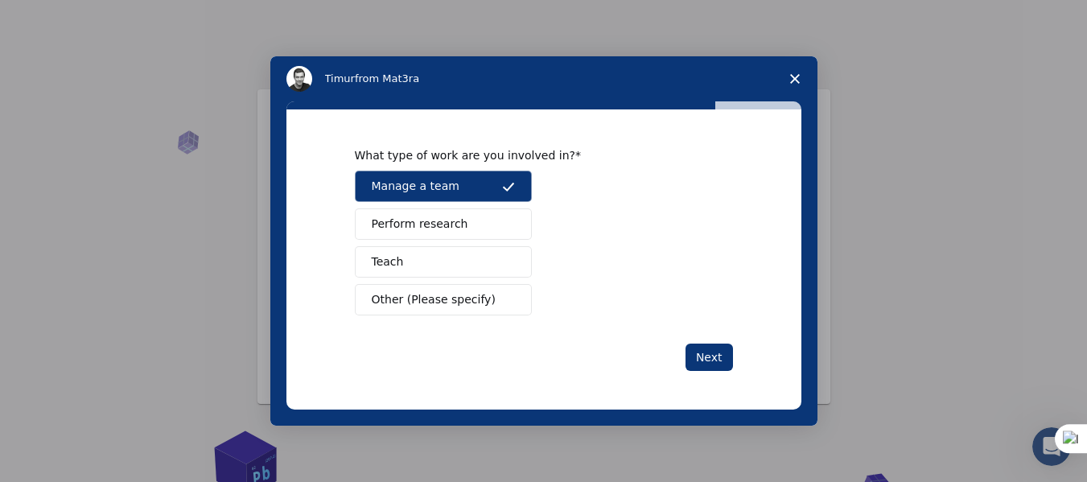
click at [735, 377] on div "What type of work are you involved in? Manage a team Perform research Teach Oth…" at bounding box center [543, 259] width 515 height 300
click at [713, 362] on button "Next" at bounding box center [709, 357] width 47 height 27
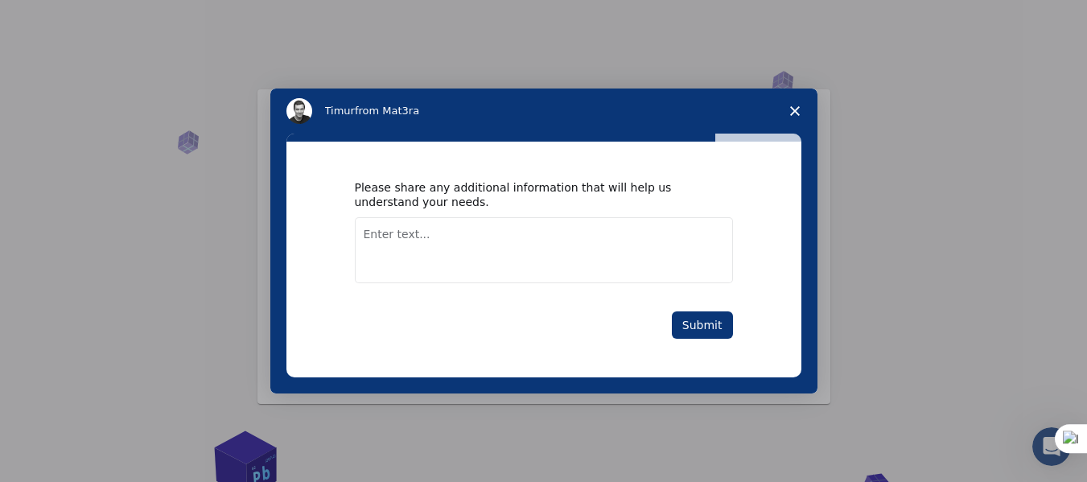
click at [607, 258] on textarea "Enter text..." at bounding box center [544, 250] width 378 height 66
type textarea "."
click at [731, 323] on button "Submit" at bounding box center [702, 324] width 61 height 27
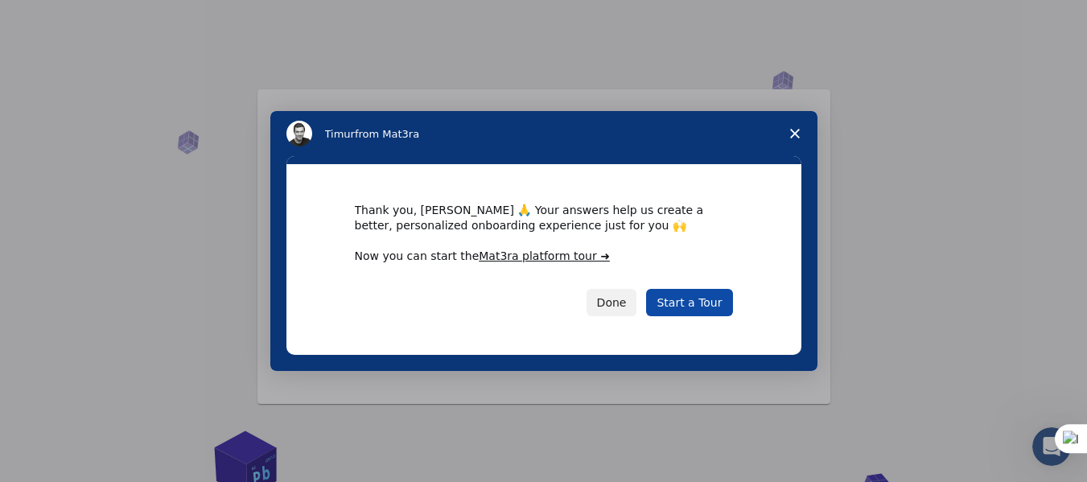
drag, startPoint x: 708, startPoint y: 308, endPoint x: 719, endPoint y: 302, distance: 12.3
click at [709, 308] on link "Start a Tour" at bounding box center [689, 302] width 86 height 27
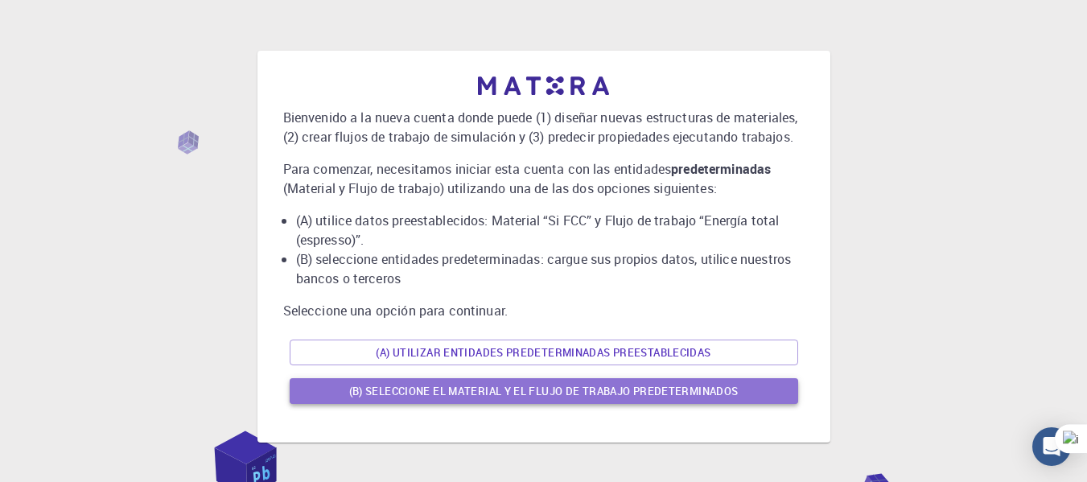
click at [517, 394] on font "(B) Seleccione el material y el flujo de trabajo predeterminados" at bounding box center [543, 391] width 389 height 14
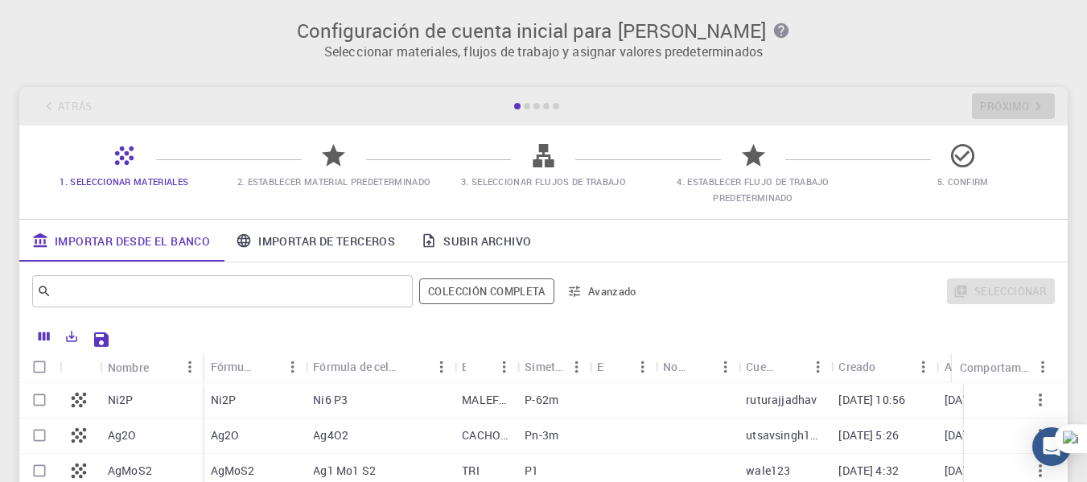
click at [682, 44] on font "Seleccionar materiales, flujos de trabajo y asignar valores predeterminados" at bounding box center [543, 52] width 439 height 18
click at [343, 245] on font "Importar de terceros" at bounding box center [326, 240] width 137 height 15
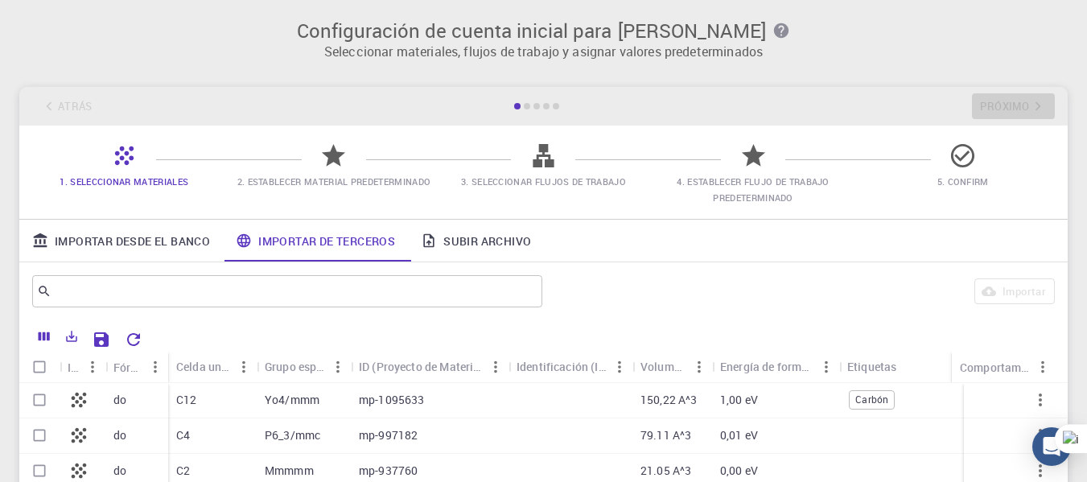
click at [484, 251] on link "Subir archivo" at bounding box center [476, 241] width 136 height 42
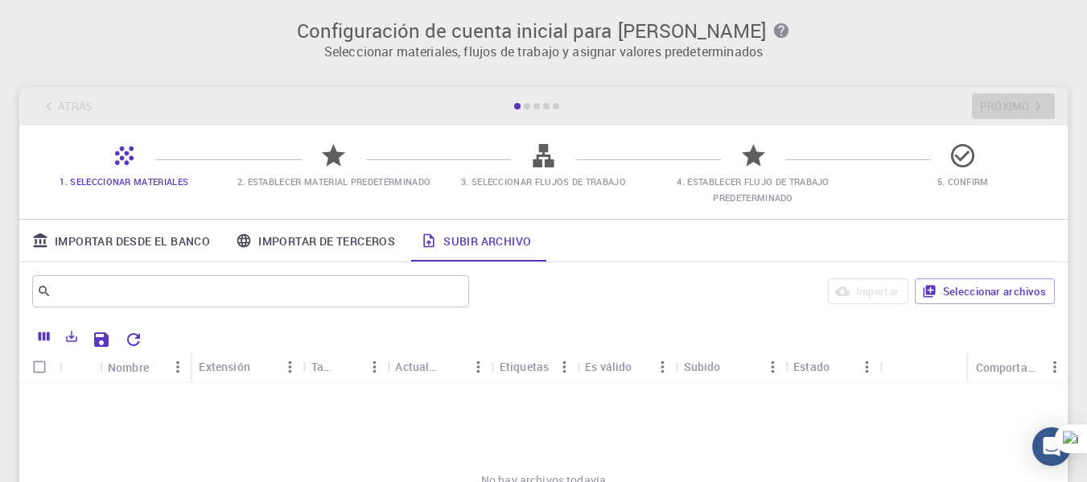
click at [323, 245] on font "Importar de terceros" at bounding box center [326, 240] width 137 height 15
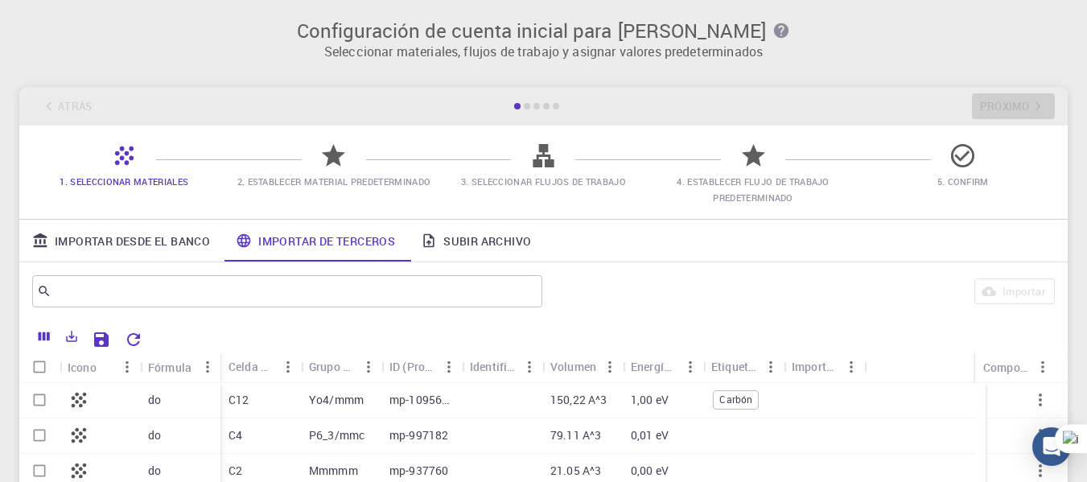
drag, startPoint x: 469, startPoint y: 37, endPoint x: 448, endPoint y: 35, distance: 21.0
click at [469, 35] on font "Configuración de cuenta inicial para" at bounding box center [454, 31] width 315 height 26
click at [790, 30] on icon "button" at bounding box center [782, 31] width 18 height 18
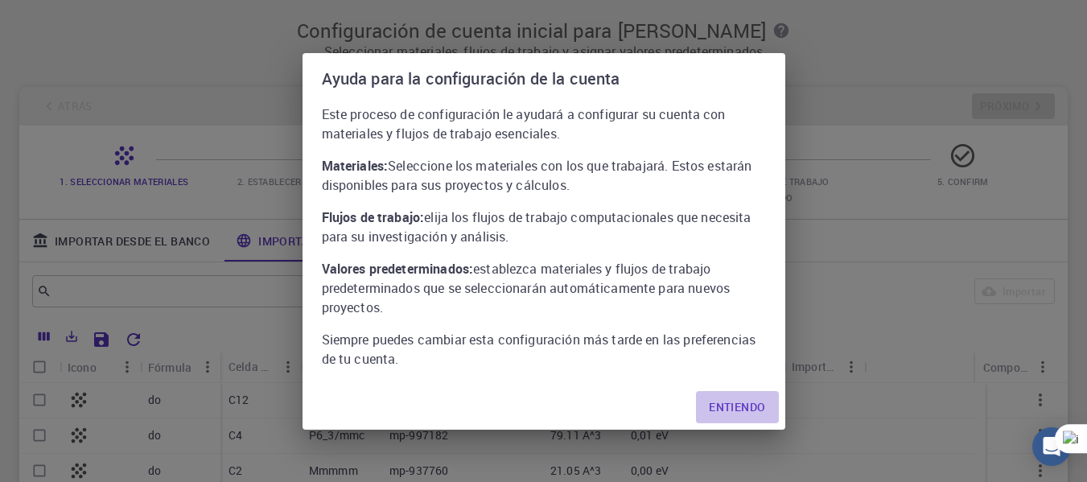
click at [744, 410] on font "Entiendo" at bounding box center [737, 406] width 56 height 15
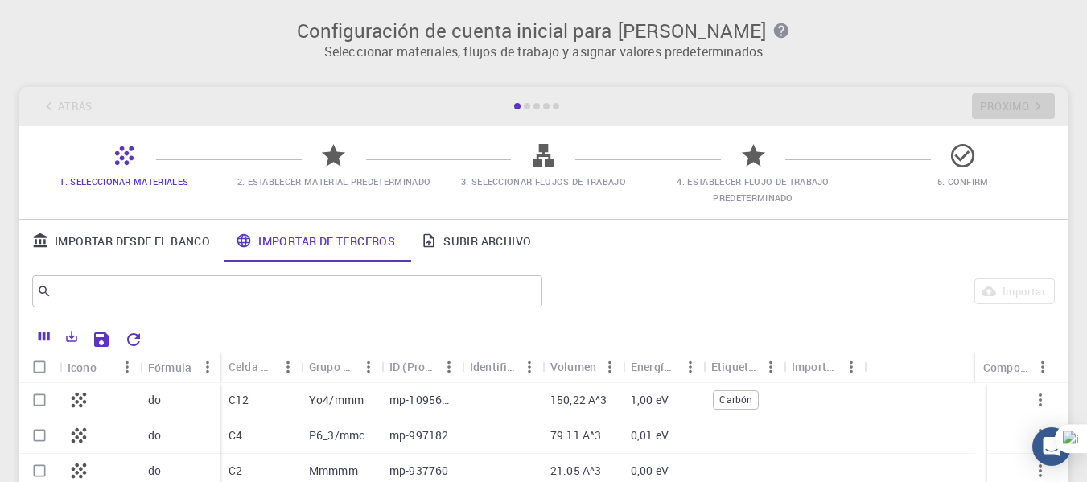
click at [118, 33] on h3 "Configuración de cuenta inicial para [PERSON_NAME]" at bounding box center [543, 30] width 1029 height 23
click at [1024, 110] on div "Atrás Próximo" at bounding box center [543, 106] width 1049 height 39
drag, startPoint x: 303, startPoint y: 398, endPoint x: 219, endPoint y: 400, distance: 84.5
click at [301, 399] on div "Yo4/mmm" at bounding box center [341, 400] width 80 height 35
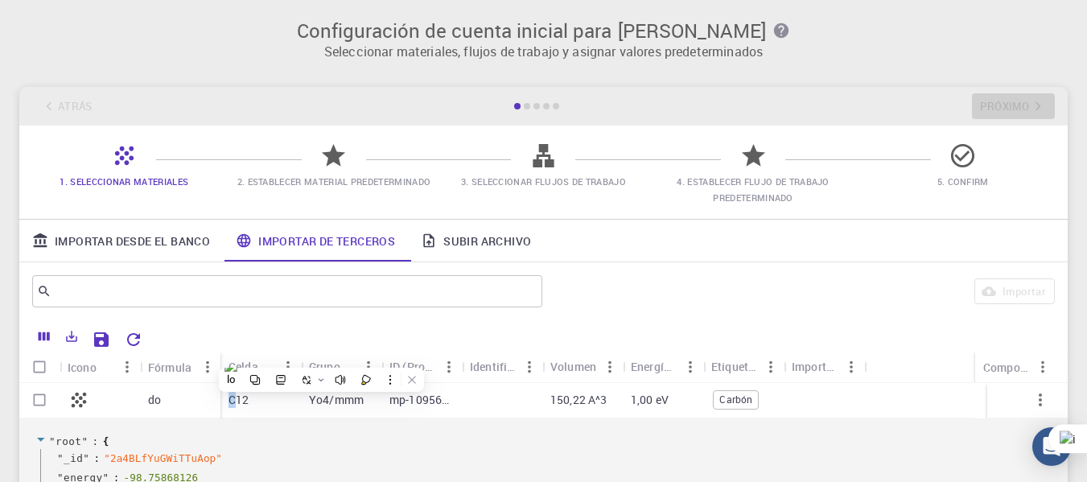
click at [49, 402] on input "Seleccionar fila" at bounding box center [39, 400] width 31 height 31
checkbox input "true"
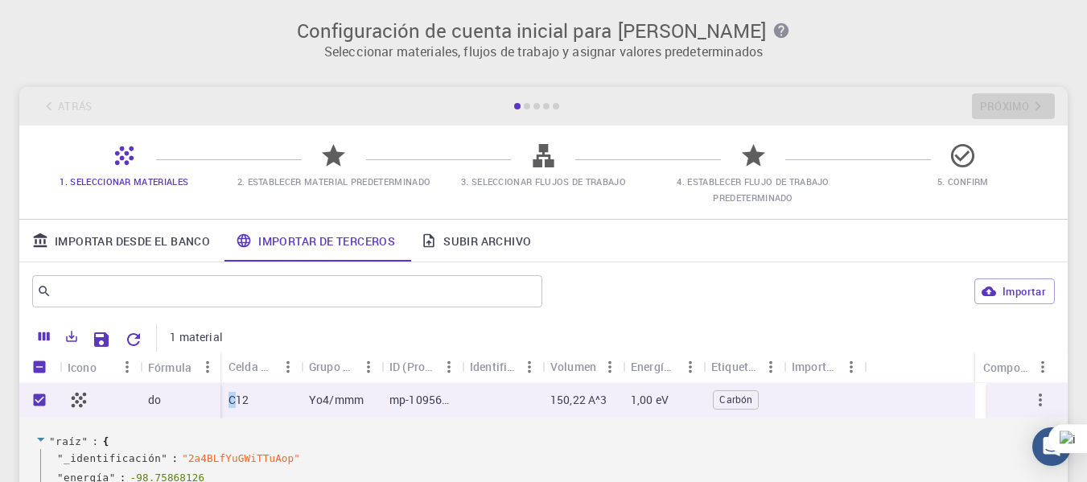
checkbox input "true"
click at [31, 401] on input "Unselect row" at bounding box center [39, 400] width 31 height 31
checkbox input "false"
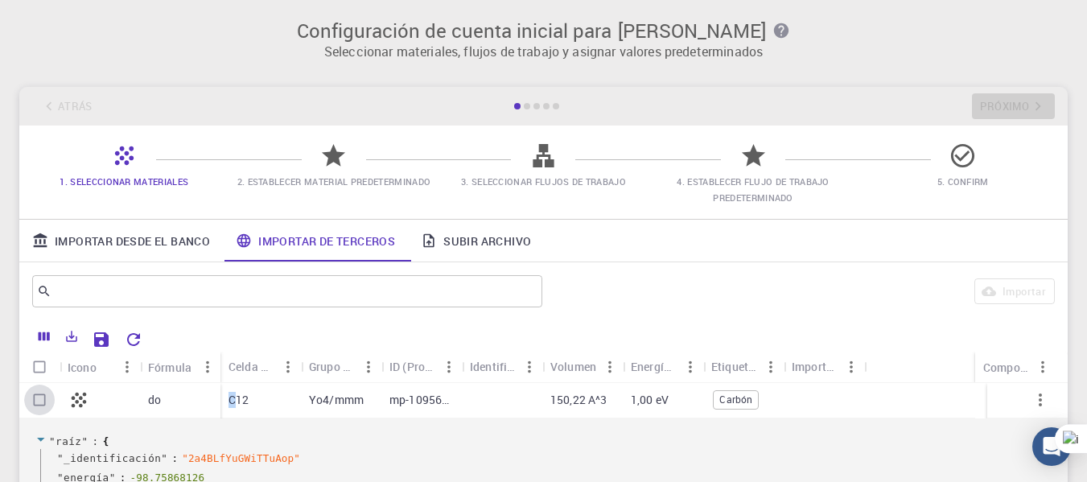
click at [35, 398] on input "Select row" at bounding box center [39, 400] width 31 height 31
checkbox input "true"
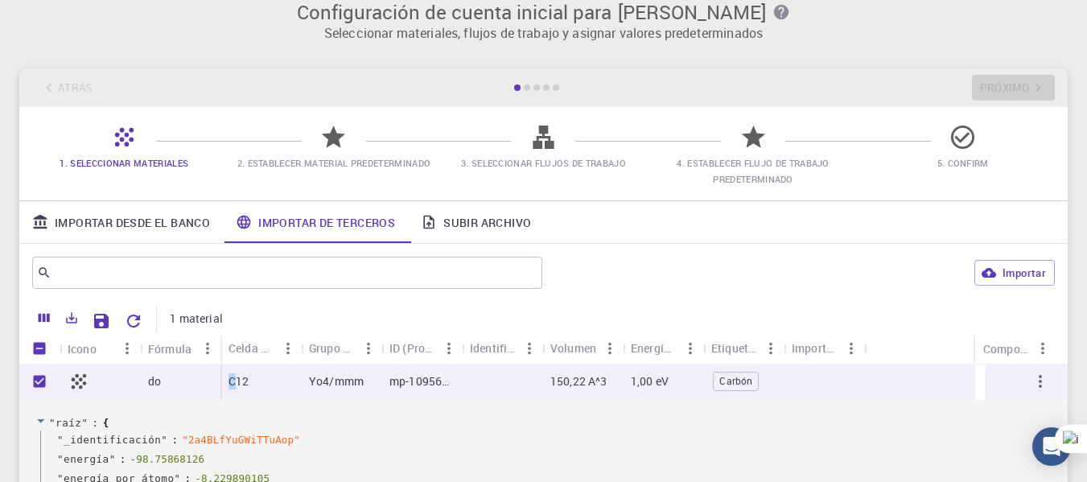
scroll to position [12, 0]
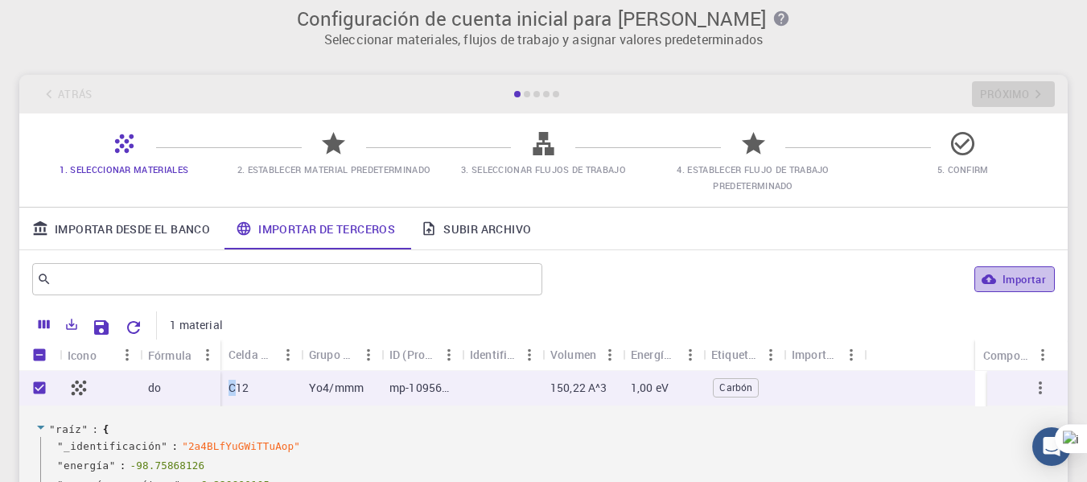
click at [1016, 282] on font "Importar" at bounding box center [1024, 279] width 43 height 14
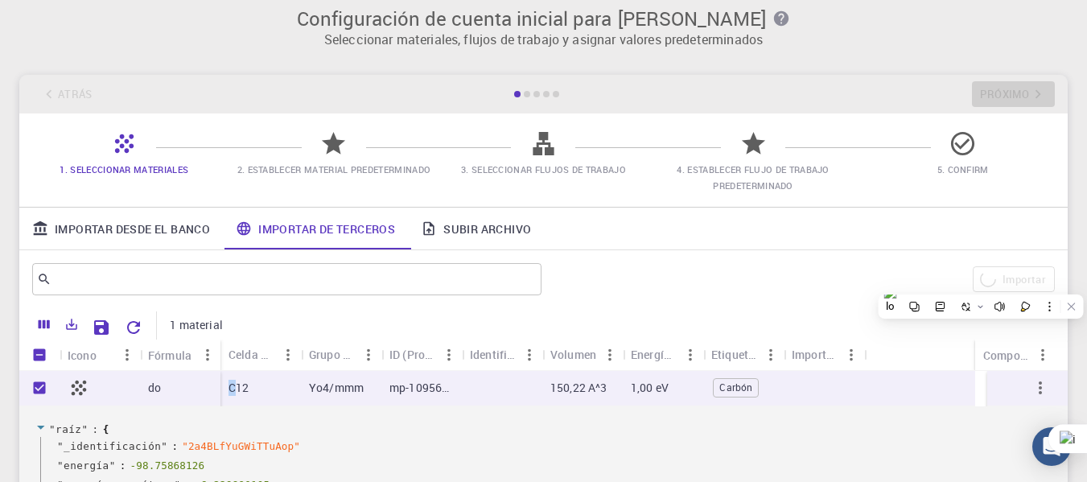
checkbox input "false"
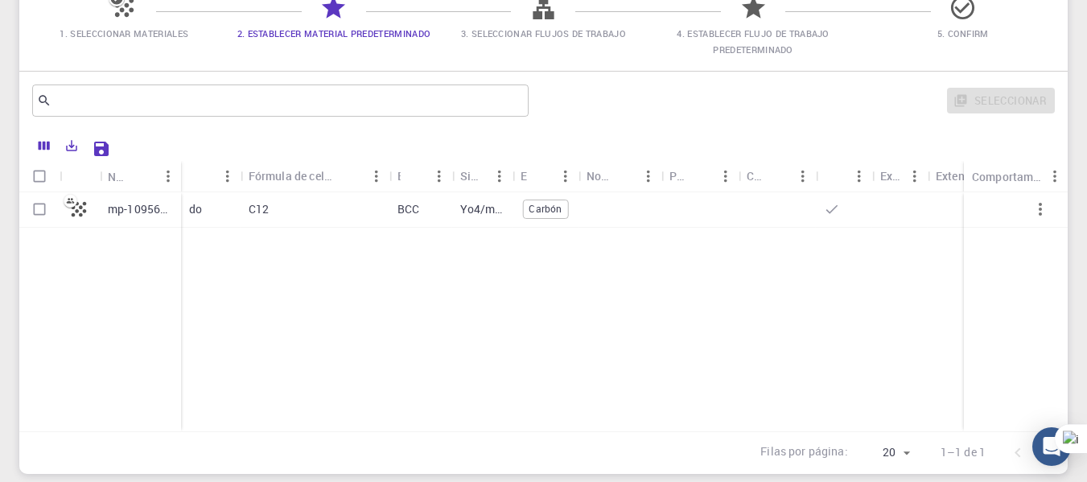
scroll to position [0, 0]
